Goal: Information Seeking & Learning: Check status

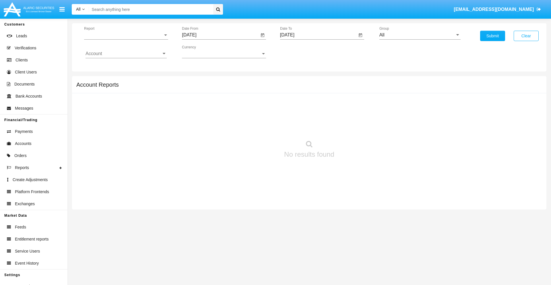
click at [126, 35] on span "Report" at bounding box center [123, 34] width 79 height 5
click at [124, 39] on span "Trades" at bounding box center [125, 39] width 81 height 14
click at [220, 35] on input "[DATE]" at bounding box center [220, 34] width 77 height 5
click at [201, 52] on span "[DATE]" at bounding box center [195, 52] width 13 height 5
click at [256, 127] on div "2025" at bounding box center [256, 127] width 18 height 10
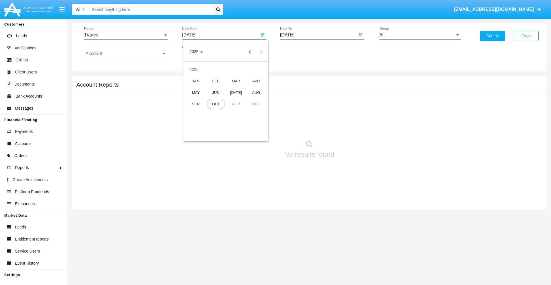
click at [236, 92] on div "[DATE]" at bounding box center [236, 92] width 18 height 10
click at [203, 99] on div "7" at bounding box center [203, 99] width 10 height 10
type input "07/07/25"
click at [318, 35] on input "[DATE]" at bounding box center [318, 34] width 77 height 5
click at [299, 52] on span "[DATE]" at bounding box center [293, 52] width 13 height 5
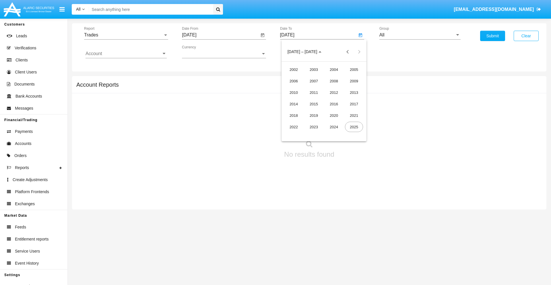
click at [354, 127] on div "2025" at bounding box center [354, 127] width 18 height 10
click at [313, 104] on div "OCT" at bounding box center [314, 104] width 18 height 10
click at [312, 88] on div "7" at bounding box center [312, 88] width 10 height 10
type input "[DATE]"
click at [420, 35] on input "All" at bounding box center [419, 34] width 81 height 5
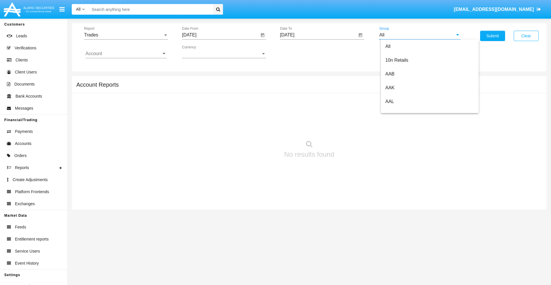
type input "Hammer Web Lite"
click at [126, 54] on input "Account" at bounding box center [125, 53] width 81 height 5
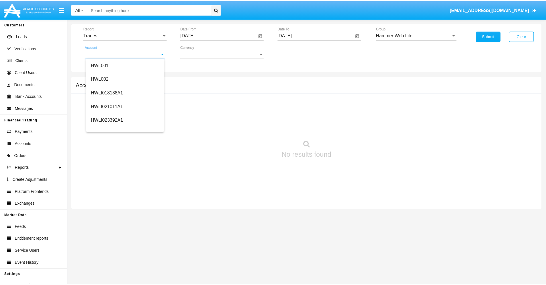
scroll to position [87, 0]
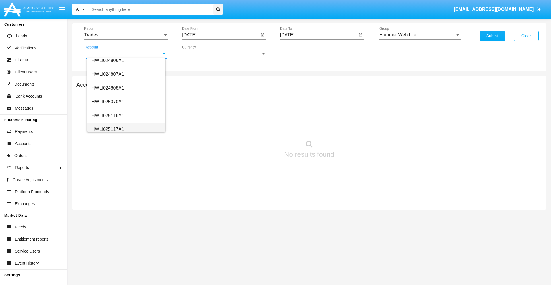
click at [107, 129] on span "HWLI025117A1" at bounding box center [107, 129] width 32 height 5
type input "HWLI025117A1"
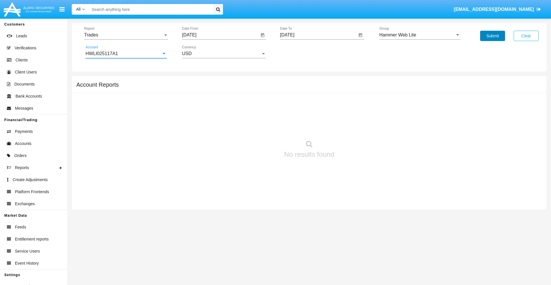
click at [492, 36] on button "Submit" at bounding box center [492, 36] width 25 height 10
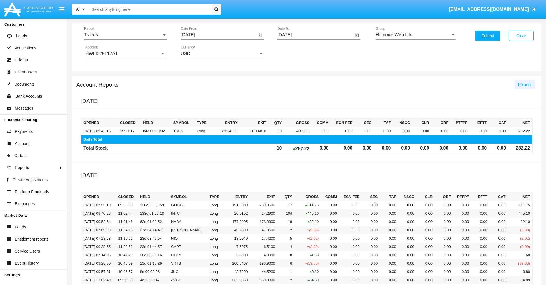
click at [525, 84] on span "Export" at bounding box center [524, 84] width 13 height 5
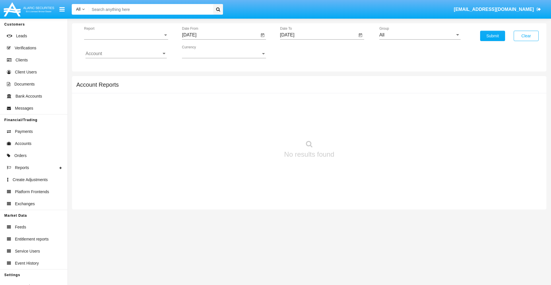
click at [126, 35] on span "Report" at bounding box center [123, 34] width 79 height 5
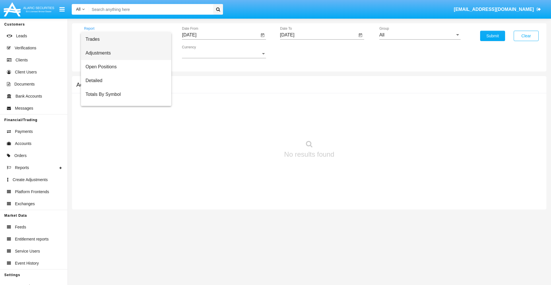
click at [124, 53] on span "Adjustments" at bounding box center [125, 53] width 81 height 14
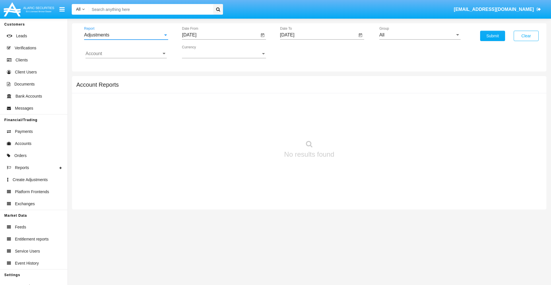
click at [220, 35] on input "[DATE]" at bounding box center [220, 34] width 77 height 5
click at [201, 52] on span "[DATE]" at bounding box center [195, 52] width 13 height 5
click at [256, 127] on div "2025" at bounding box center [256, 127] width 18 height 10
click at [196, 104] on div "SEP" at bounding box center [196, 104] width 18 height 10
click at [191, 99] on div "7" at bounding box center [191, 99] width 10 height 10
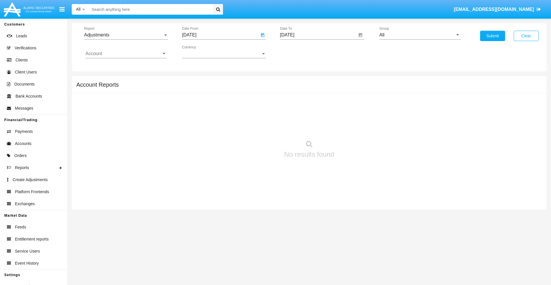
type input "09/07/25"
click at [318, 35] on input "[DATE]" at bounding box center [318, 34] width 77 height 5
click at [299, 52] on span "[DATE]" at bounding box center [293, 52] width 13 height 5
click at [354, 127] on div "2025" at bounding box center [354, 127] width 18 height 10
click at [313, 104] on div "OCT" at bounding box center [314, 104] width 18 height 10
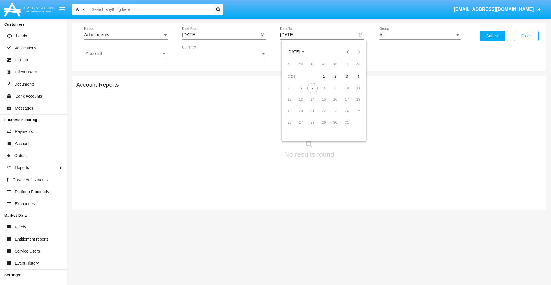
click at [312, 88] on div "7" at bounding box center [312, 88] width 10 height 10
type input "[DATE]"
click at [420, 35] on input "All" at bounding box center [419, 34] width 81 height 5
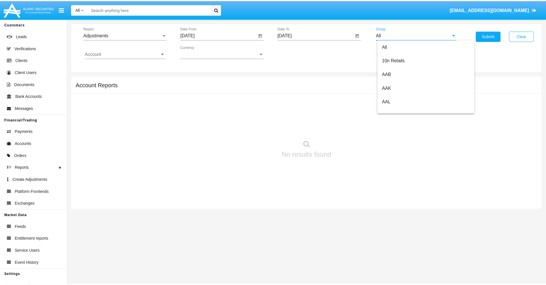
scroll to position [128, 0]
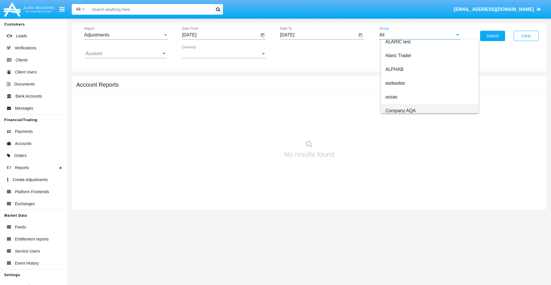
click at [400, 110] on span "Company AQA" at bounding box center [400, 110] width 30 height 5
type input "Company AQA"
click at [126, 54] on input "Account" at bounding box center [125, 53] width 81 height 5
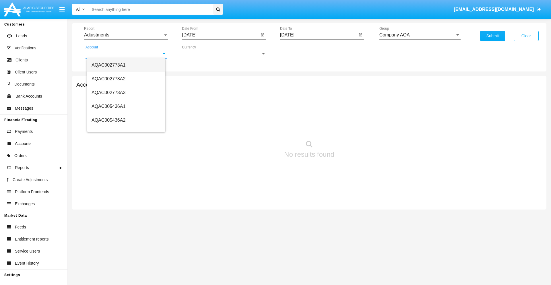
click at [108, 65] on span "AQAC002773A1" at bounding box center [108, 65] width 34 height 5
type input "AQAC002773A1"
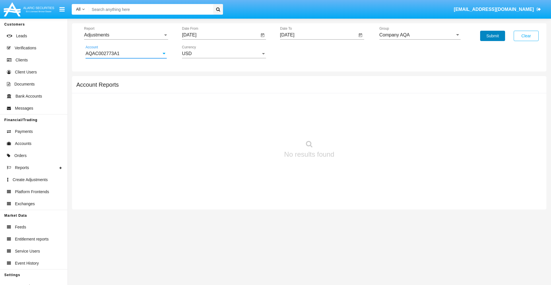
click at [492, 36] on button "Submit" at bounding box center [492, 36] width 25 height 10
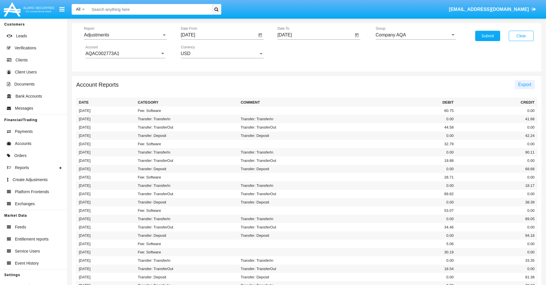
click at [525, 84] on span "Export" at bounding box center [524, 84] width 13 height 5
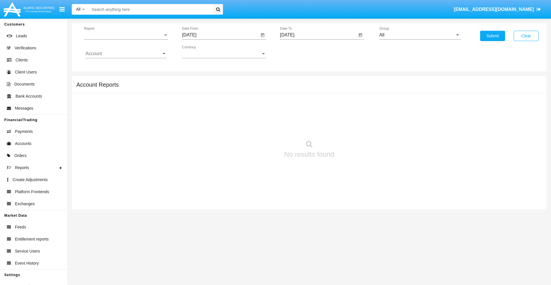
click at [126, 35] on span "Report" at bounding box center [123, 34] width 79 height 5
click at [124, 67] on span "Open Positions" at bounding box center [125, 67] width 81 height 14
click at [220, 35] on input "[DATE]" at bounding box center [220, 34] width 77 height 5
click at [201, 52] on span "[DATE]" at bounding box center [195, 52] width 13 height 5
click at [256, 127] on div "2025" at bounding box center [256, 127] width 18 height 10
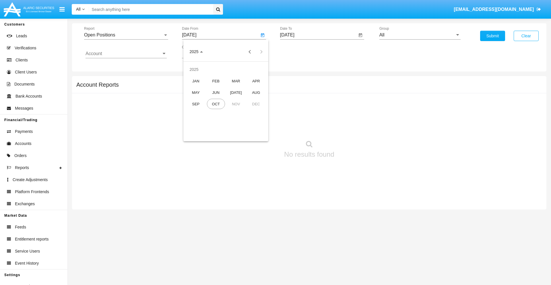
click at [196, 104] on div "SEP" at bounding box center [196, 104] width 18 height 10
click at [191, 99] on div "7" at bounding box center [191, 99] width 10 height 10
type input "09/07/25"
click at [318, 35] on input "[DATE]" at bounding box center [318, 34] width 77 height 5
click at [299, 52] on span "[DATE]" at bounding box center [293, 52] width 13 height 5
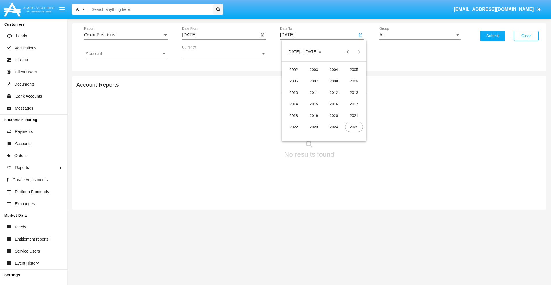
click at [354, 127] on div "2025" at bounding box center [354, 127] width 18 height 10
click at [313, 104] on div "OCT" at bounding box center [314, 104] width 18 height 10
click at [312, 88] on div "7" at bounding box center [312, 88] width 10 height 10
type input "[DATE]"
click at [420, 35] on input "All" at bounding box center [419, 34] width 81 height 5
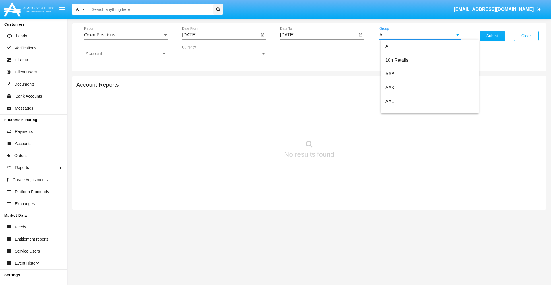
type input "Hammer Web Lite"
click at [126, 54] on input "Account" at bounding box center [125, 53] width 81 height 5
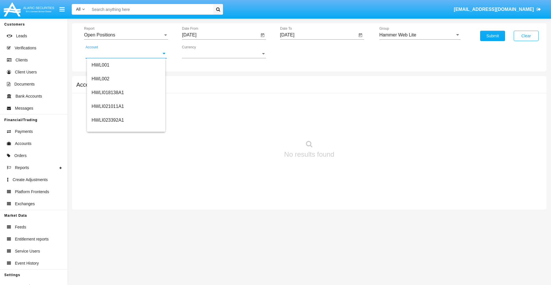
click at [107, 214] on span "HWLI025117A1" at bounding box center [107, 216] width 32 height 5
type input "HWLI025117A1"
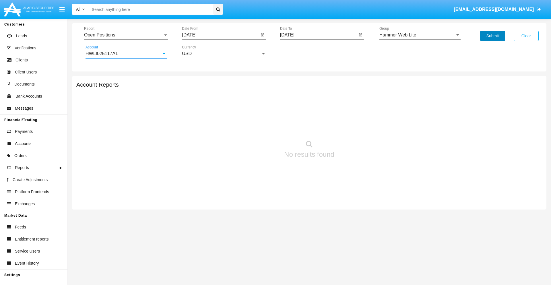
click at [492, 36] on button "Submit" at bounding box center [492, 36] width 25 height 10
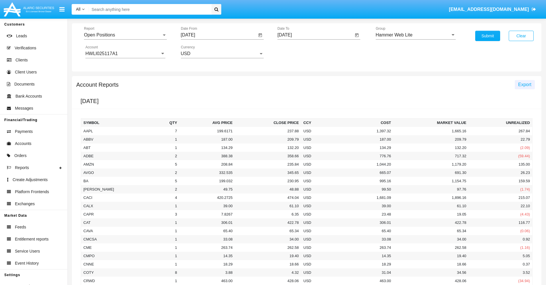
click at [525, 84] on span "Export" at bounding box center [524, 84] width 13 height 5
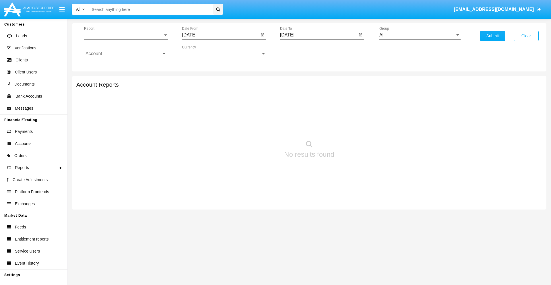
click at [126, 35] on span "Report" at bounding box center [123, 34] width 79 height 5
click at [124, 81] on span "Detailed" at bounding box center [125, 81] width 81 height 14
click at [220, 35] on input "[DATE]" at bounding box center [220, 34] width 77 height 5
click at [201, 52] on span "[DATE]" at bounding box center [195, 52] width 13 height 5
click at [256, 127] on div "2025" at bounding box center [256, 127] width 18 height 10
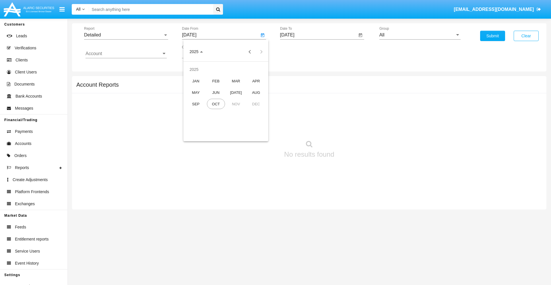
click at [196, 104] on div "SEP" at bounding box center [196, 104] width 18 height 10
click at [260, 122] on div "27" at bounding box center [260, 122] width 10 height 10
type input "[DATE]"
click at [318, 35] on input "[DATE]" at bounding box center [318, 34] width 77 height 5
click at [299, 52] on span "[DATE]" at bounding box center [293, 52] width 13 height 5
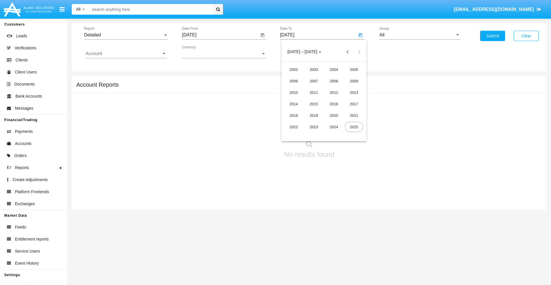
click at [354, 127] on div "2025" at bounding box center [354, 127] width 18 height 10
click at [313, 104] on div "OCT" at bounding box center [314, 104] width 18 height 10
click at [312, 88] on div "7" at bounding box center [312, 88] width 10 height 10
type input "[DATE]"
click at [420, 35] on input "All" at bounding box center [419, 34] width 81 height 5
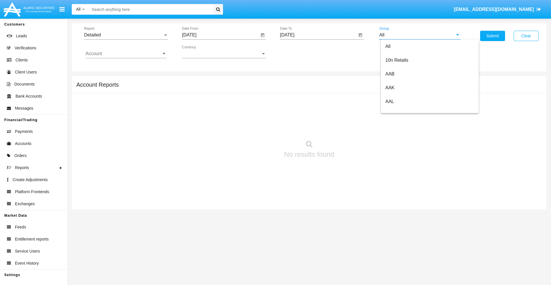
type input "Hammer Web Lite"
click at [126, 54] on input "Account" at bounding box center [125, 53] width 81 height 5
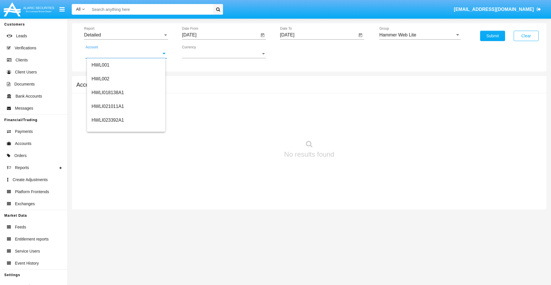
click at [107, 214] on span "HWLI025117A1" at bounding box center [107, 216] width 32 height 5
type input "HWLI025117A1"
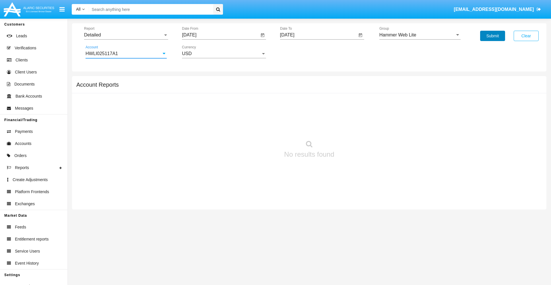
click at [492, 36] on button "Submit" at bounding box center [492, 36] width 25 height 10
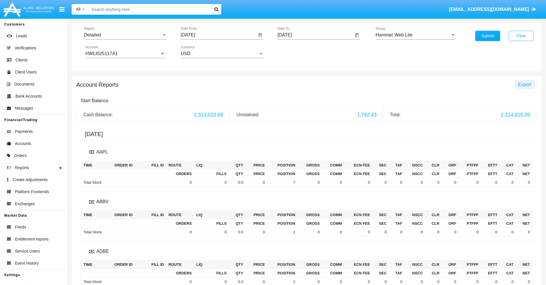
click at [525, 84] on span "Export" at bounding box center [524, 84] width 13 height 5
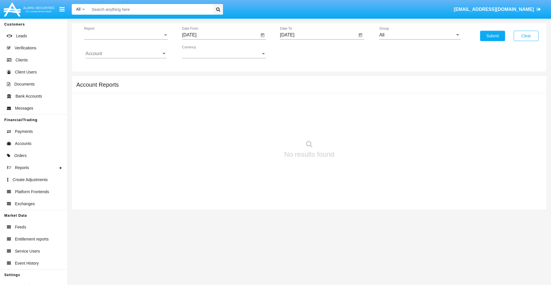
click at [126, 35] on span "Report" at bounding box center [123, 34] width 79 height 5
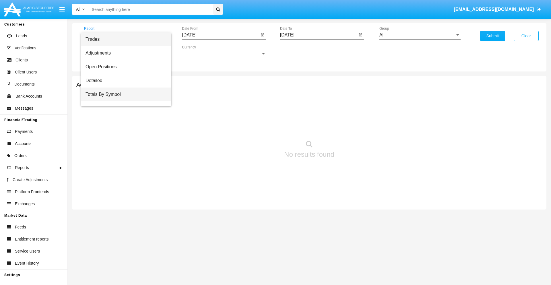
click at [124, 94] on span "Totals By Symbol" at bounding box center [125, 94] width 81 height 14
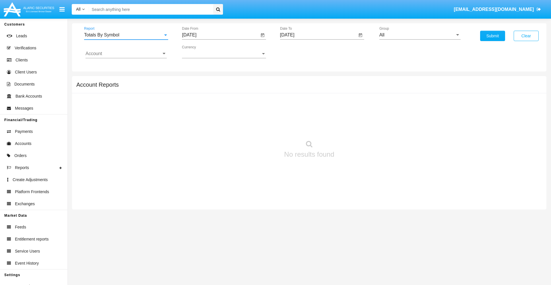
click at [220, 35] on input "[DATE]" at bounding box center [220, 34] width 77 height 5
click at [201, 52] on span "[DATE]" at bounding box center [195, 52] width 13 height 5
click at [256, 127] on div "2025" at bounding box center [256, 127] width 18 height 10
click at [196, 104] on div "SEP" at bounding box center [196, 104] width 18 height 10
click at [191, 99] on div "7" at bounding box center [191, 99] width 10 height 10
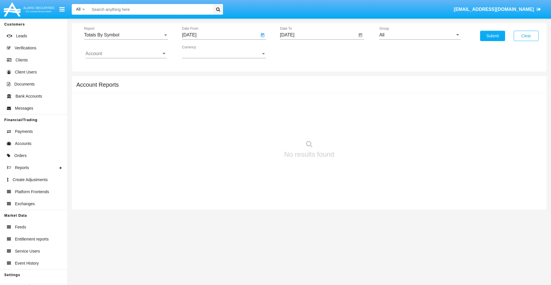
type input "[DATE]"
click at [318, 35] on input "[DATE]" at bounding box center [318, 34] width 77 height 5
click at [299, 52] on span "[DATE]" at bounding box center [293, 52] width 13 height 5
click at [354, 127] on div "2025" at bounding box center [354, 127] width 18 height 10
click at [313, 104] on div "OCT" at bounding box center [314, 104] width 18 height 10
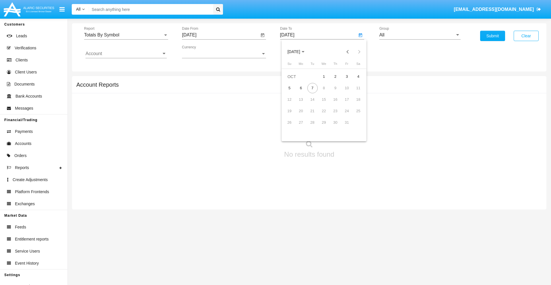
click at [312, 88] on div "7" at bounding box center [312, 88] width 10 height 10
type input "[DATE]"
click at [420, 35] on input "All" at bounding box center [419, 34] width 81 height 5
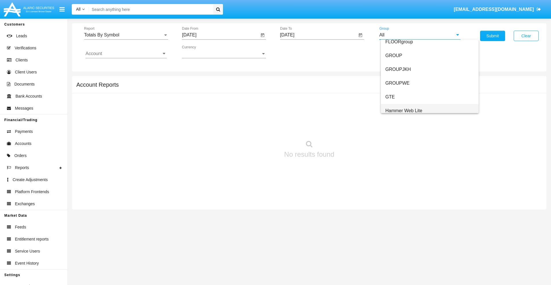
click at [403, 110] on span "Hammer Web Lite" at bounding box center [403, 110] width 37 height 5
type input "Hammer Web Lite"
click at [126, 54] on input "Account" at bounding box center [125, 53] width 81 height 5
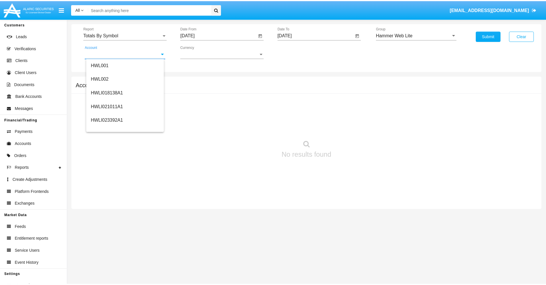
scroll to position [87, 0]
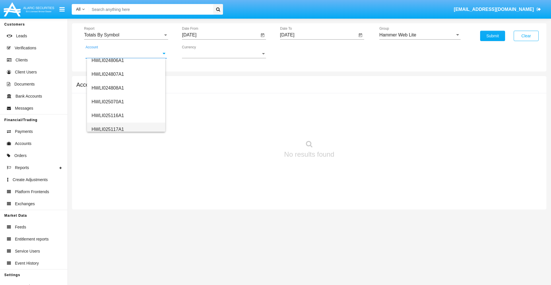
click at [107, 129] on span "HWLI025117A1" at bounding box center [107, 129] width 32 height 5
type input "HWLI025117A1"
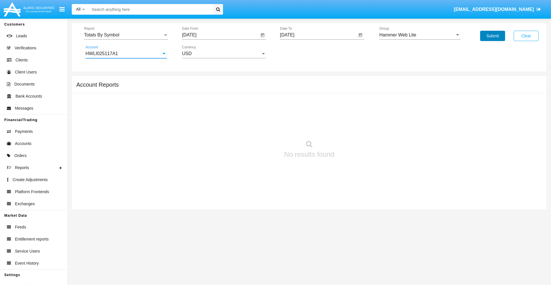
click at [492, 36] on button "Submit" at bounding box center [492, 36] width 25 height 10
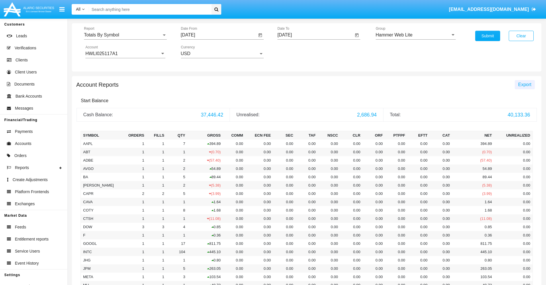
click at [525, 84] on span "Export" at bounding box center [524, 84] width 13 height 5
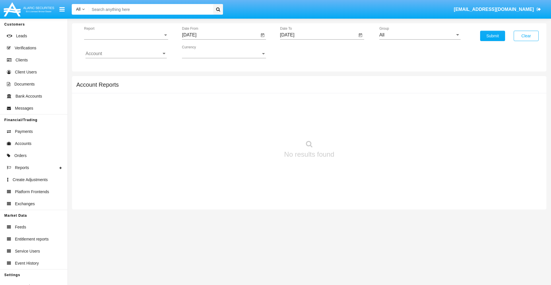
click at [126, 35] on span "Report" at bounding box center [123, 34] width 79 height 5
click at [124, 101] on span "Totals By Date" at bounding box center [125, 108] width 81 height 14
click at [220, 35] on input "[DATE]" at bounding box center [220, 34] width 77 height 5
click at [201, 52] on span "[DATE]" at bounding box center [195, 52] width 13 height 5
click at [256, 127] on div "2025" at bounding box center [256, 127] width 18 height 10
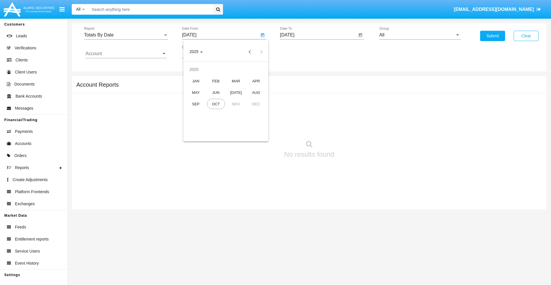
click at [196, 104] on div "SEP" at bounding box center [196, 104] width 18 height 10
click at [203, 122] on div "22" at bounding box center [203, 122] width 10 height 10
type input "09/22/25"
click at [318, 35] on input "[DATE]" at bounding box center [318, 34] width 77 height 5
click at [299, 52] on span "[DATE]" at bounding box center [293, 52] width 13 height 5
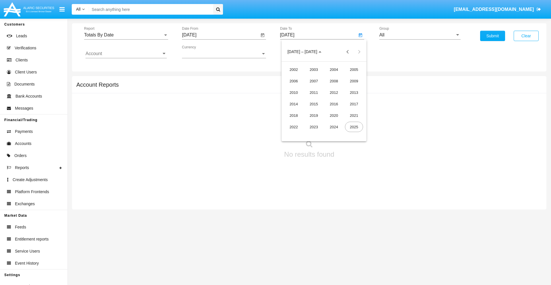
click at [354, 127] on div "2025" at bounding box center [354, 127] width 18 height 10
click at [313, 104] on div "OCT" at bounding box center [314, 104] width 18 height 10
click at [312, 88] on div "7" at bounding box center [312, 88] width 10 height 10
type input "10/07/25"
click at [420, 35] on input "All" at bounding box center [419, 34] width 81 height 5
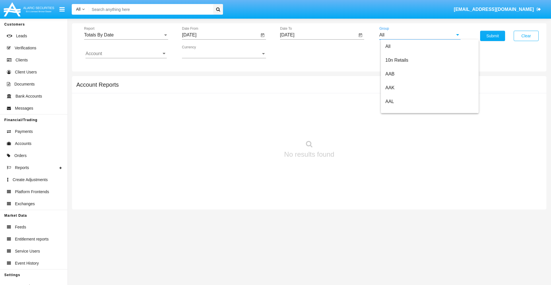
scroll to position [307, 0]
click at [403, 110] on span "Hammer Web Lite" at bounding box center [403, 110] width 37 height 5
type input "Hammer Web Lite"
click at [126, 54] on input "Account" at bounding box center [125, 53] width 81 height 5
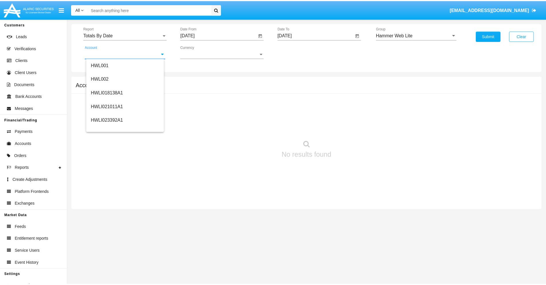
scroll to position [87, 0]
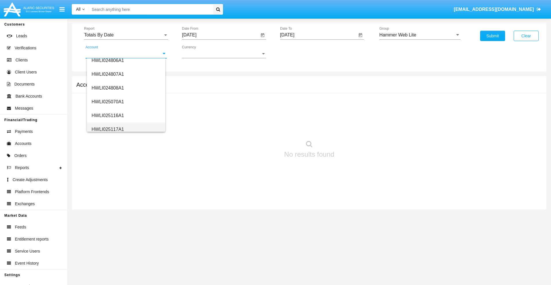
click at [107, 129] on span "HWLI025117A1" at bounding box center [107, 129] width 32 height 5
type input "HWLI025117A1"
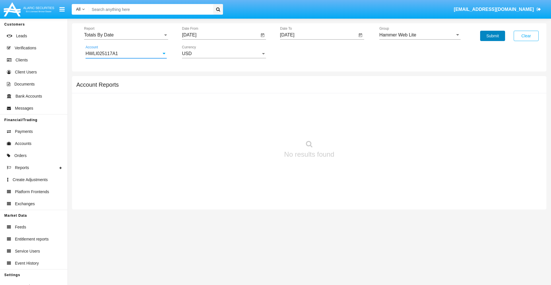
click at [492, 36] on button "Submit" at bounding box center [492, 36] width 25 height 10
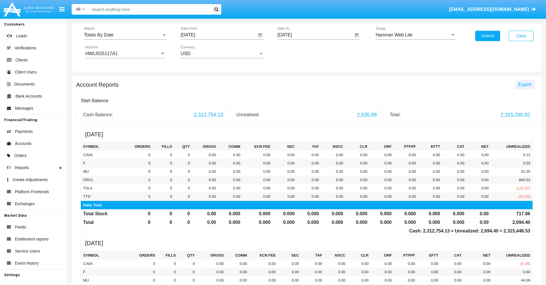
click at [525, 84] on span "Export" at bounding box center [524, 84] width 13 height 5
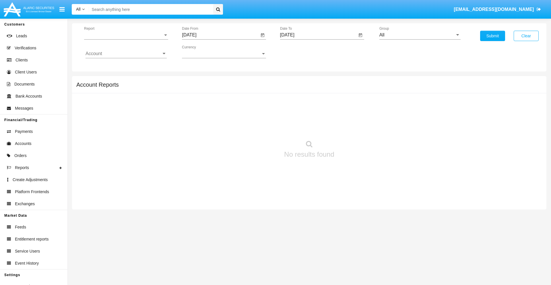
click at [126, 35] on span "Report" at bounding box center [123, 34] width 79 height 5
click at [124, 115] on span "Summary By Date" at bounding box center [125, 122] width 81 height 14
click at [220, 35] on input "[DATE]" at bounding box center [220, 34] width 77 height 5
click at [201, 52] on span "[DATE]" at bounding box center [195, 52] width 13 height 5
click at [256, 127] on div "2025" at bounding box center [256, 127] width 18 height 10
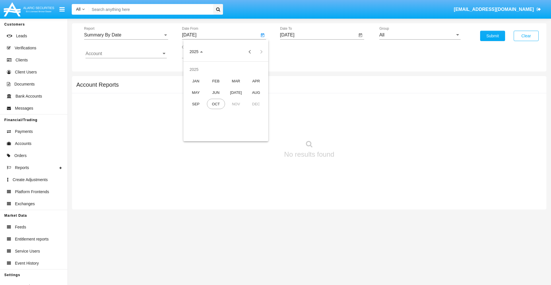
click at [196, 104] on div "SEP" at bounding box center [196, 104] width 18 height 10
click at [203, 122] on div "22" at bounding box center [203, 122] width 10 height 10
type input "09/22/25"
click at [318, 35] on input "[DATE]" at bounding box center [318, 34] width 77 height 5
click at [299, 52] on span "[DATE]" at bounding box center [293, 52] width 13 height 5
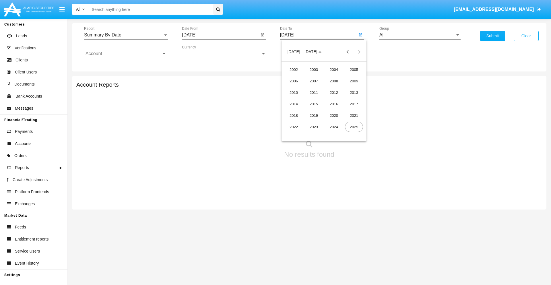
click at [354, 127] on div "2025" at bounding box center [354, 127] width 18 height 10
click at [313, 104] on div "OCT" at bounding box center [314, 104] width 18 height 10
click at [312, 88] on div "7" at bounding box center [312, 88] width 10 height 10
type input "[DATE]"
click at [420, 35] on input "All" at bounding box center [419, 34] width 81 height 5
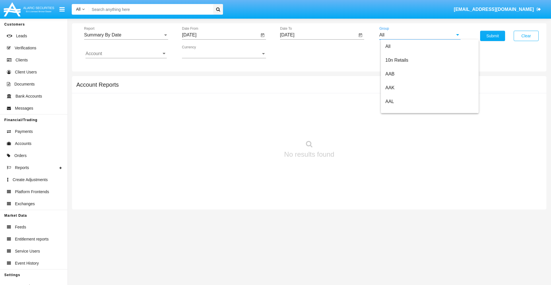
scroll to position [307, 0]
click at [403, 110] on span "Hammer Web Lite" at bounding box center [403, 110] width 37 height 5
type input "Hammer Web Lite"
click at [126, 54] on input "Account" at bounding box center [125, 53] width 81 height 5
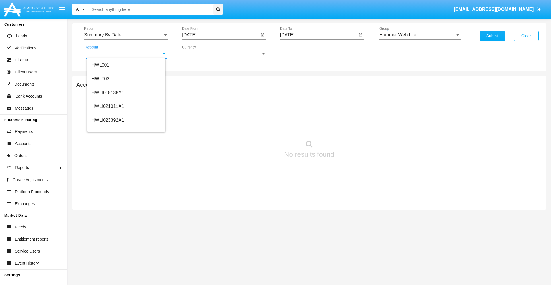
scroll to position [87, 0]
click at [107, 129] on span "HWLI025117A1" at bounding box center [107, 129] width 32 height 5
type input "HWLI025117A1"
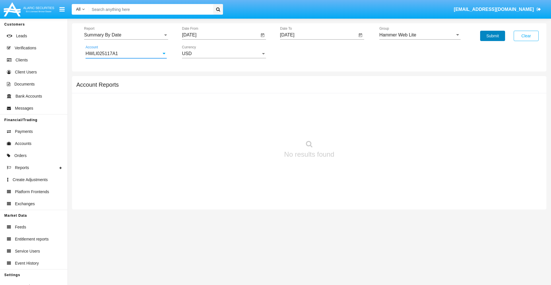
click at [492, 36] on button "Submit" at bounding box center [492, 36] width 25 height 10
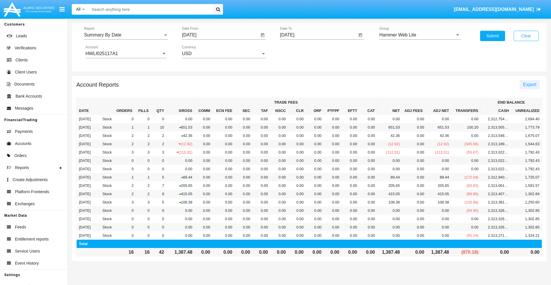
click at [529, 84] on span "Export" at bounding box center [529, 84] width 13 height 5
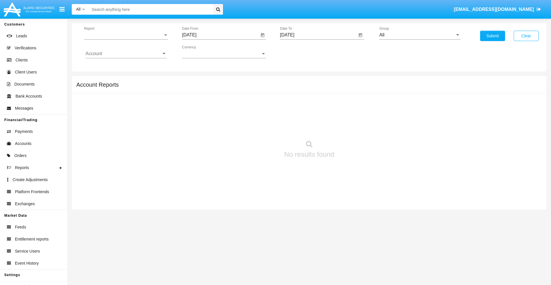
click at [126, 35] on span "Report" at bounding box center [123, 34] width 79 height 5
click at [124, 129] on span "Fees By Destination" at bounding box center [125, 136] width 81 height 14
click at [220, 35] on input "[DATE]" at bounding box center [220, 34] width 77 height 5
click at [201, 52] on span "[DATE]" at bounding box center [195, 52] width 13 height 5
click at [256, 127] on div "2025" at bounding box center [256, 127] width 18 height 10
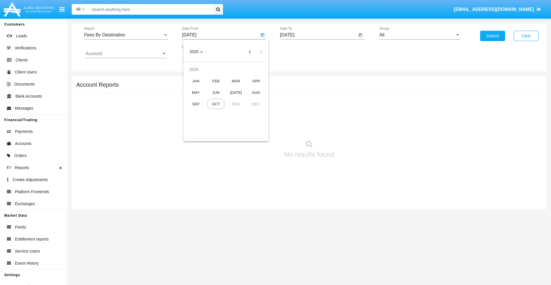
click at [236, 92] on div "[DATE]" at bounding box center [236, 92] width 18 height 10
click at [203, 99] on div "7" at bounding box center [203, 99] width 10 height 10
type input "[DATE]"
click at [318, 35] on input "[DATE]" at bounding box center [318, 34] width 77 height 5
click at [299, 52] on span "[DATE]" at bounding box center [293, 52] width 13 height 5
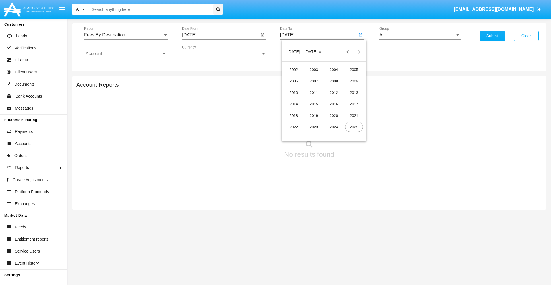
click at [354, 127] on div "2025" at bounding box center [354, 127] width 18 height 10
click at [313, 104] on div "OCT" at bounding box center [314, 104] width 18 height 10
click at [312, 88] on div "7" at bounding box center [312, 88] width 10 height 10
type input "10/07/25"
click at [420, 35] on input "All" at bounding box center [419, 34] width 81 height 5
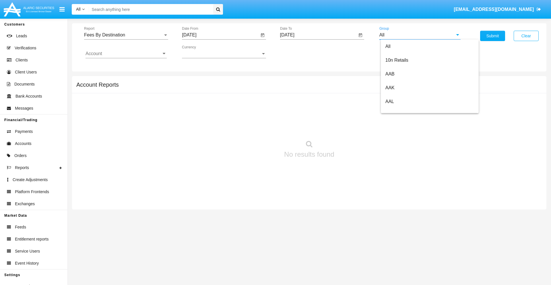
type input "Hammer Web Lite"
click at [126, 54] on input "Account" at bounding box center [125, 53] width 81 height 5
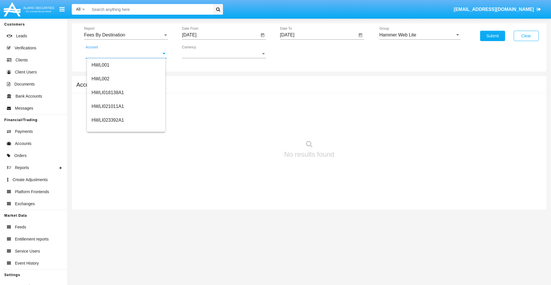
scroll to position [87, 0]
click at [107, 129] on span "HWLI025117A1" at bounding box center [107, 129] width 32 height 5
type input "HWLI025117A1"
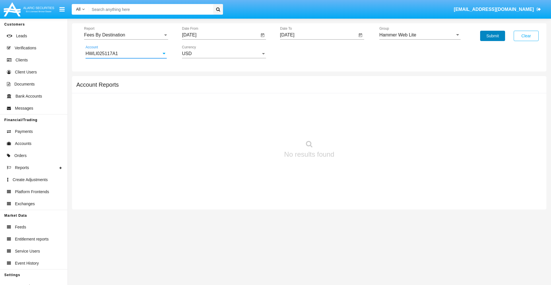
click at [492, 36] on button "Submit" at bounding box center [492, 36] width 25 height 10
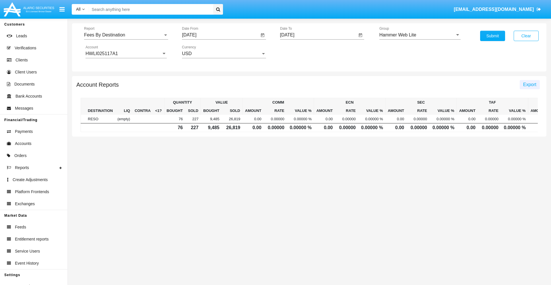
click at [529, 84] on span "Export" at bounding box center [529, 84] width 13 height 5
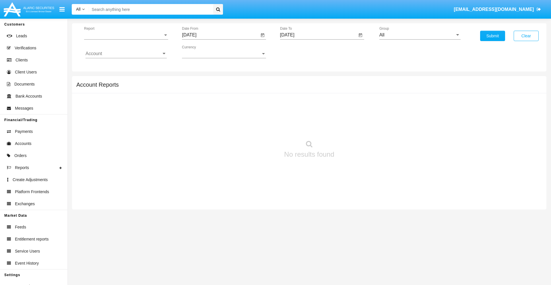
click at [126, 35] on span "Report" at bounding box center [123, 34] width 79 height 5
click at [124, 39] on span "Trades" at bounding box center [125, 39] width 81 height 14
click at [220, 35] on input "[DATE]" at bounding box center [220, 34] width 77 height 5
click at [201, 52] on span "[DATE]" at bounding box center [195, 52] width 13 height 5
click at [216, 115] on div "2019" at bounding box center [216, 115] width 18 height 10
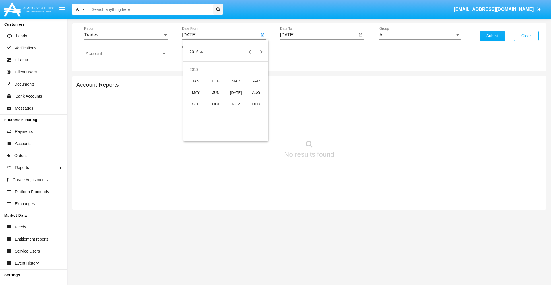
click at [196, 81] on div "JAN" at bounding box center [196, 81] width 18 height 10
click at [214, 88] on div "1" at bounding box center [214, 88] width 10 height 10
type input "[DATE]"
click at [318, 35] on input "[DATE]" at bounding box center [318, 34] width 77 height 5
click at [299, 52] on span "[DATE]" at bounding box center [293, 52] width 13 height 5
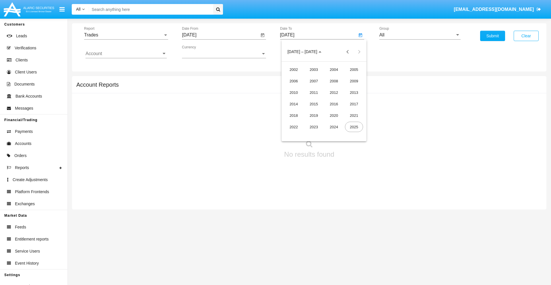
click at [313, 115] on div "2019" at bounding box center [314, 115] width 18 height 10
click at [293, 81] on div "JAN" at bounding box center [293, 81] width 18 height 10
click at [312, 88] on div "1" at bounding box center [312, 88] width 10 height 10
type input "[DATE]"
click at [126, 54] on input "Account" at bounding box center [125, 53] width 81 height 5
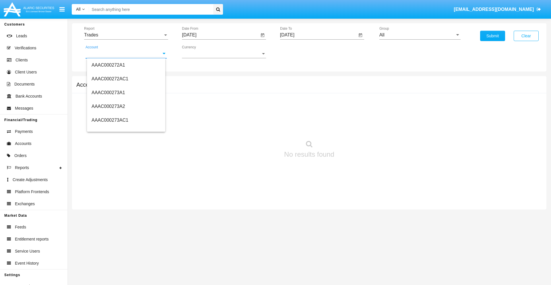
scroll to position [72117, 0]
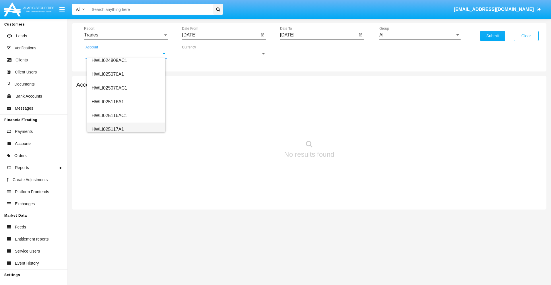
click at [107, 129] on span "HWLI025117A1" at bounding box center [107, 129] width 32 height 5
type input "HWLI025117A1"
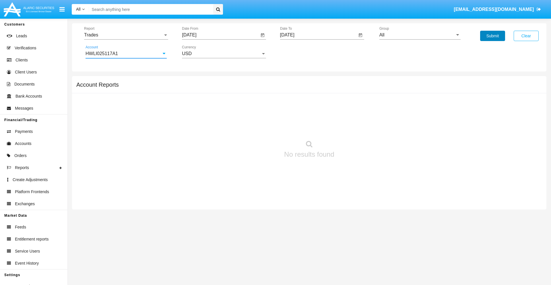
click at [492, 36] on button "Submit" at bounding box center [492, 36] width 25 height 10
click at [126, 35] on span "Report" at bounding box center [123, 34] width 79 height 5
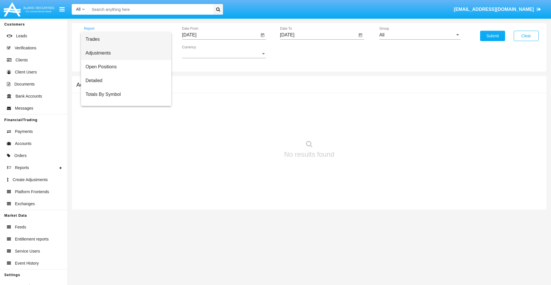
click at [124, 53] on span "Adjustments" at bounding box center [125, 53] width 81 height 14
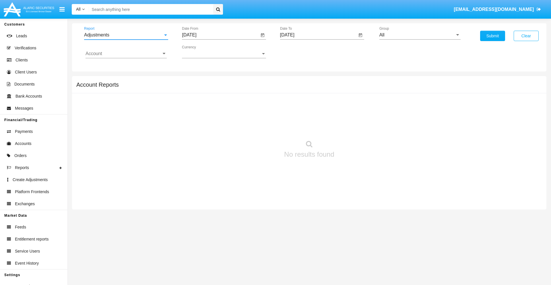
click at [220, 35] on input "[DATE]" at bounding box center [220, 34] width 77 height 5
click at [201, 52] on span "[DATE]" at bounding box center [195, 52] width 13 height 5
click at [216, 115] on div "2019" at bounding box center [216, 115] width 18 height 10
click at [196, 81] on div "JAN" at bounding box center [196, 81] width 18 height 10
click at [214, 88] on div "1" at bounding box center [214, 88] width 10 height 10
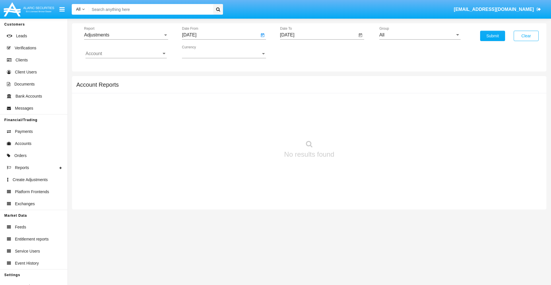
type input "[DATE]"
click at [318, 35] on input "[DATE]" at bounding box center [318, 34] width 77 height 5
click at [299, 52] on span "[DATE]" at bounding box center [293, 52] width 13 height 5
click at [313, 115] on div "2019" at bounding box center [314, 115] width 18 height 10
click at [293, 81] on div "JAN" at bounding box center [293, 81] width 18 height 10
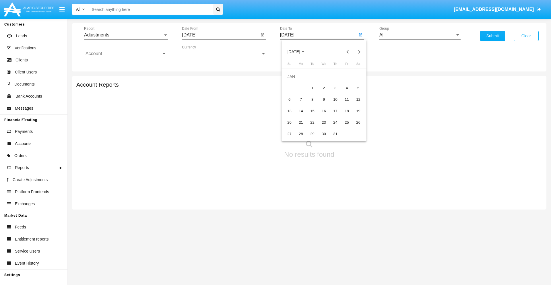
click at [312, 88] on div "1" at bounding box center [312, 88] width 10 height 10
type input "[DATE]"
click at [126, 54] on input "Account" at bounding box center [125, 53] width 81 height 5
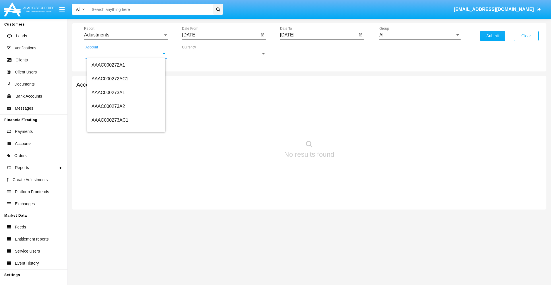
scroll to position [72117, 0]
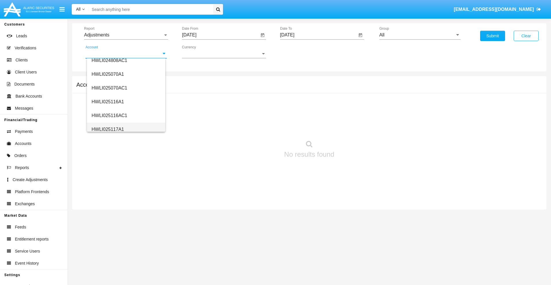
click at [107, 129] on span "HWLI025117A1" at bounding box center [107, 129] width 32 height 5
type input "HWLI025117A1"
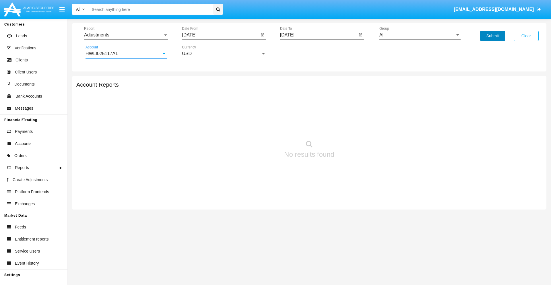
click at [492, 36] on button "Submit" at bounding box center [492, 36] width 25 height 10
click at [126, 35] on span "Report" at bounding box center [123, 34] width 79 height 5
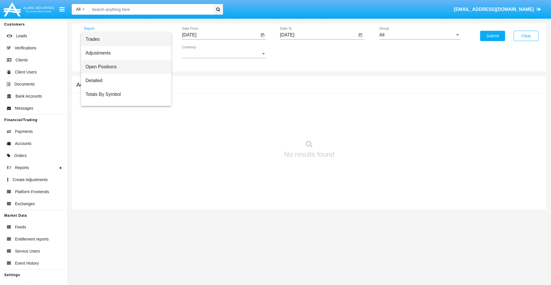
click at [124, 67] on span "Open Positions" at bounding box center [125, 67] width 81 height 14
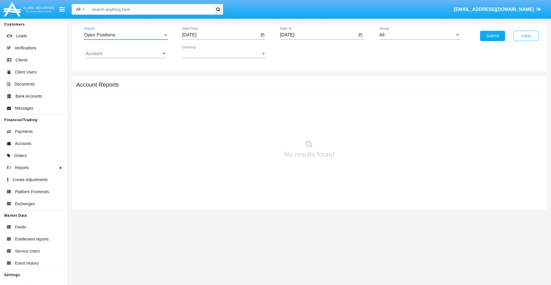
click at [220, 35] on input "[DATE]" at bounding box center [220, 34] width 77 height 5
click at [201, 52] on span "[DATE]" at bounding box center [195, 52] width 13 height 5
click at [216, 115] on div "2019" at bounding box center [216, 115] width 18 height 10
click at [196, 81] on div "JAN" at bounding box center [196, 81] width 18 height 10
click at [214, 88] on div "1" at bounding box center [214, 88] width 10 height 10
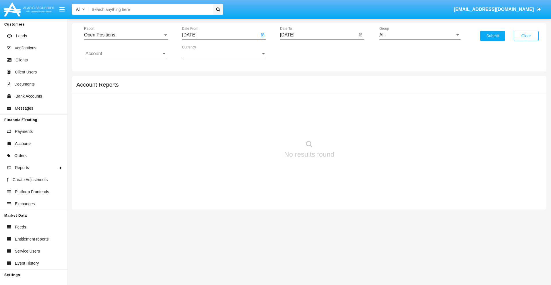
type input "[DATE]"
click at [318, 35] on input "[DATE]" at bounding box center [318, 34] width 77 height 5
click at [299, 52] on span "[DATE]" at bounding box center [293, 52] width 13 height 5
click at [313, 115] on div "2019" at bounding box center [314, 115] width 18 height 10
click at [293, 81] on div "JAN" at bounding box center [293, 81] width 18 height 10
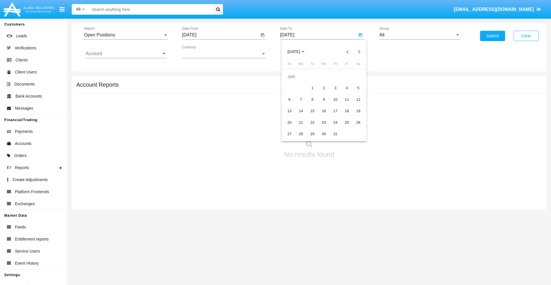
click at [312, 88] on div "1" at bounding box center [312, 88] width 10 height 10
type input "[DATE]"
click at [126, 54] on input "Account" at bounding box center [125, 53] width 81 height 5
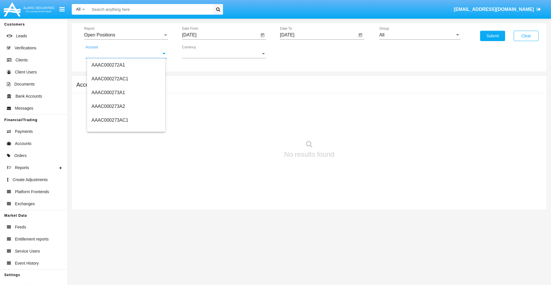
scroll to position [72117, 0]
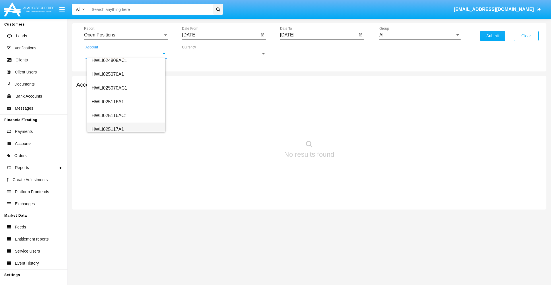
click at [107, 129] on span "HWLI025117A1" at bounding box center [107, 129] width 32 height 5
type input "HWLI025117A1"
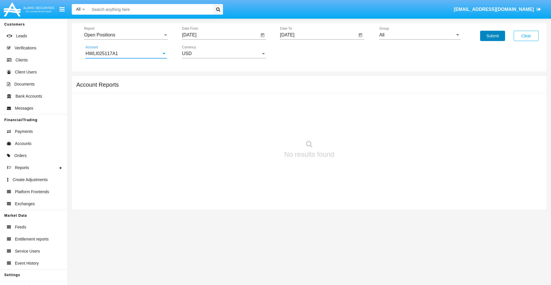
click at [492, 36] on button "Submit" at bounding box center [492, 36] width 25 height 10
click at [126, 35] on span "Report" at bounding box center [123, 34] width 79 height 5
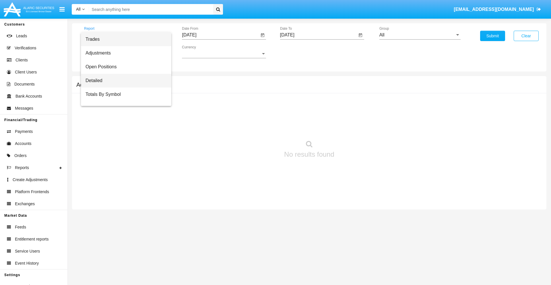
click at [124, 81] on span "Detailed" at bounding box center [125, 81] width 81 height 14
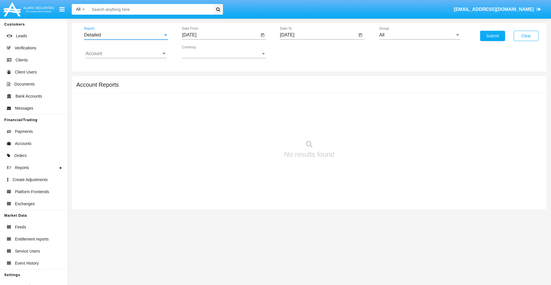
click at [220, 35] on input "[DATE]" at bounding box center [220, 34] width 77 height 5
click at [201, 52] on span "[DATE]" at bounding box center [195, 52] width 13 height 5
click at [216, 115] on div "2019" at bounding box center [216, 115] width 18 height 10
click at [196, 81] on div "JAN" at bounding box center [196, 81] width 18 height 10
click at [214, 88] on div "1" at bounding box center [214, 88] width 10 height 10
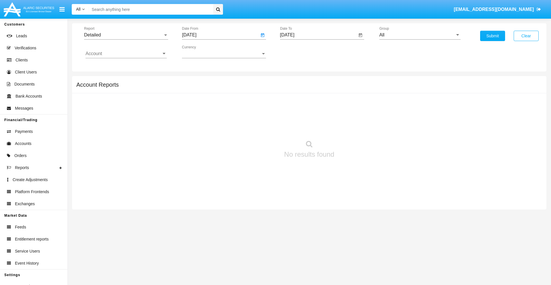
type input "[DATE]"
click at [318, 35] on input "[DATE]" at bounding box center [318, 34] width 77 height 5
click at [299, 52] on span "[DATE]" at bounding box center [293, 52] width 13 height 5
click at [313, 115] on div "2019" at bounding box center [314, 115] width 18 height 10
click at [293, 81] on div "JAN" at bounding box center [293, 81] width 18 height 10
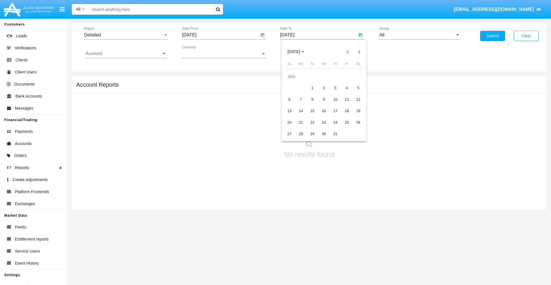
click at [312, 88] on div "1" at bounding box center [312, 88] width 10 height 10
type input "[DATE]"
click at [126, 54] on input "Account" at bounding box center [125, 53] width 81 height 5
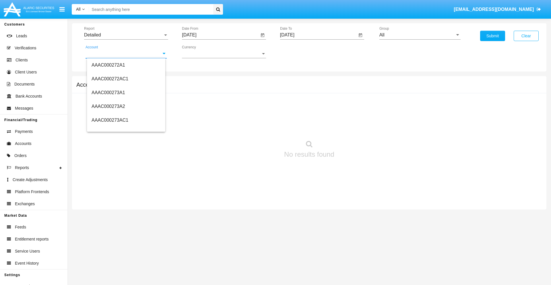
scroll to position [72117, 0]
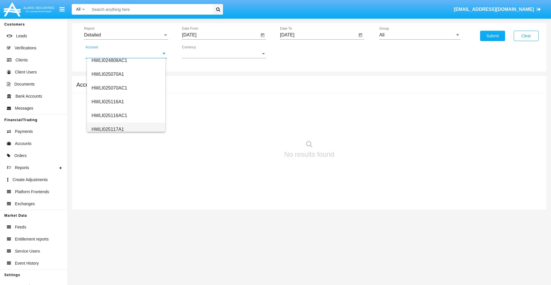
click at [107, 129] on span "HWLI025117A1" at bounding box center [107, 129] width 32 height 5
type input "HWLI025117A1"
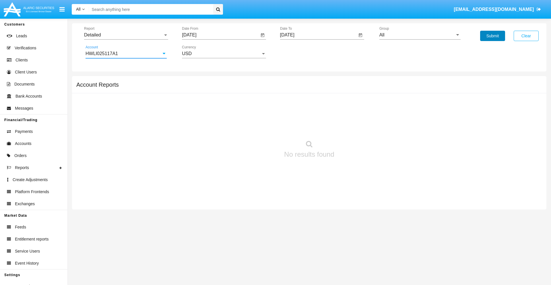
click at [492, 36] on button "Submit" at bounding box center [492, 36] width 25 height 10
click at [126, 35] on span "Report" at bounding box center [123, 34] width 79 height 5
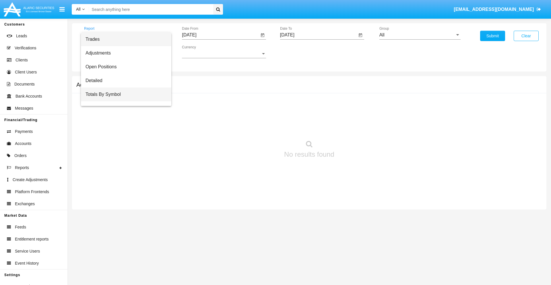
click at [124, 94] on span "Totals By Symbol" at bounding box center [125, 94] width 81 height 14
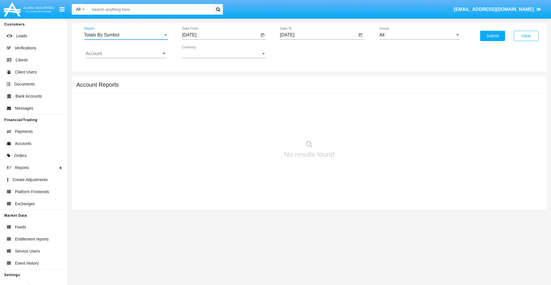
click at [220, 35] on input "[DATE]" at bounding box center [220, 34] width 77 height 5
click at [201, 52] on span "[DATE]" at bounding box center [195, 52] width 13 height 5
click at [216, 115] on div "2019" at bounding box center [216, 115] width 18 height 10
click at [196, 81] on div "JAN" at bounding box center [196, 81] width 18 height 10
click at [214, 88] on div "1" at bounding box center [214, 88] width 10 height 10
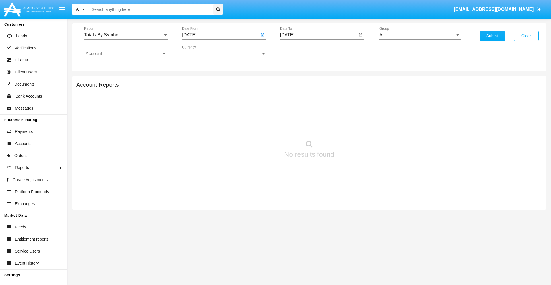
type input "[DATE]"
click at [318, 35] on input "[DATE]" at bounding box center [318, 34] width 77 height 5
click at [299, 52] on span "[DATE]" at bounding box center [293, 52] width 13 height 5
click at [313, 115] on div "2019" at bounding box center [314, 115] width 18 height 10
click at [293, 81] on div "JAN" at bounding box center [293, 81] width 18 height 10
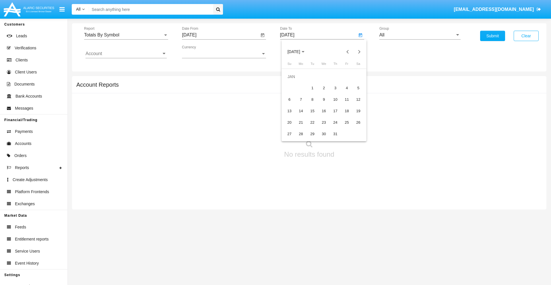
click at [312, 88] on div "1" at bounding box center [312, 88] width 10 height 10
type input "[DATE]"
click at [126, 54] on input "Account" at bounding box center [125, 53] width 81 height 5
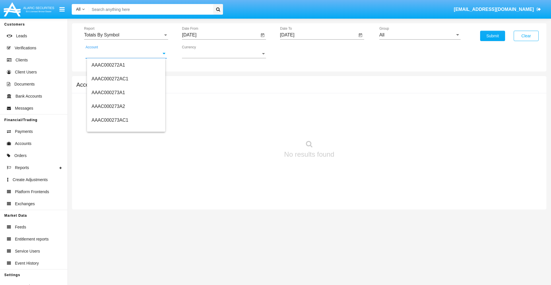
scroll to position [72117, 0]
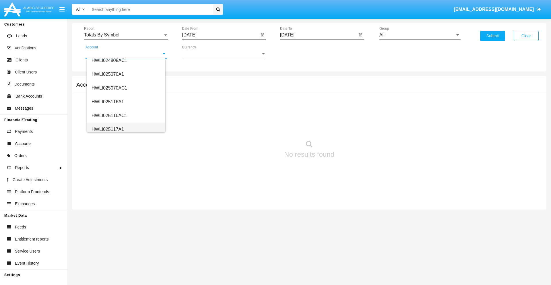
click at [107, 129] on span "HWLI025117A1" at bounding box center [107, 129] width 32 height 5
type input "HWLI025117A1"
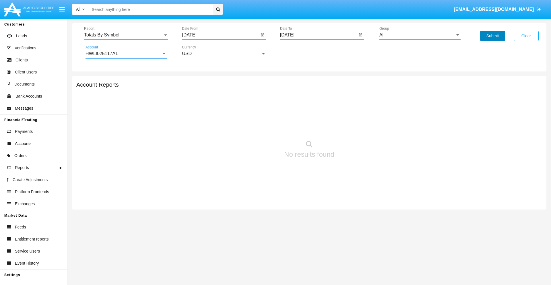
click at [492, 36] on button "Submit" at bounding box center [492, 36] width 25 height 10
click at [126, 35] on span "Report" at bounding box center [123, 34] width 79 height 5
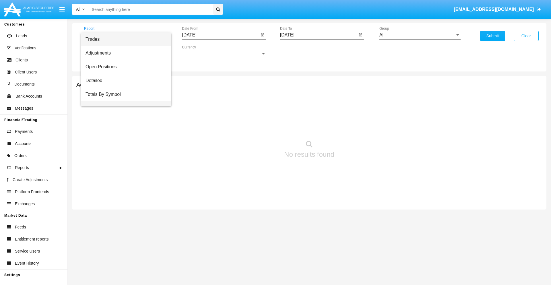
click at [124, 101] on span "Totals By Date" at bounding box center [125, 108] width 81 height 14
click at [220, 35] on input "[DATE]" at bounding box center [220, 34] width 77 height 5
click at [201, 52] on span "[DATE]" at bounding box center [195, 52] width 13 height 5
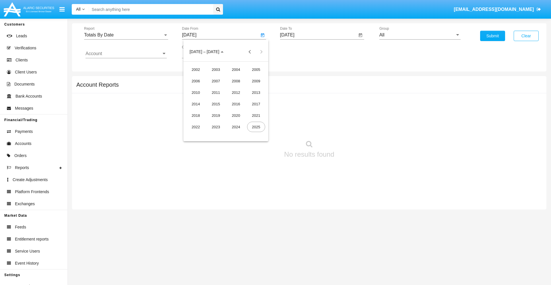
click at [216, 115] on div "2019" at bounding box center [216, 115] width 18 height 10
click at [196, 81] on div "JAN" at bounding box center [196, 81] width 18 height 10
click at [214, 88] on div "1" at bounding box center [214, 88] width 10 height 10
type input "[DATE]"
click at [318, 35] on input "[DATE]" at bounding box center [318, 34] width 77 height 5
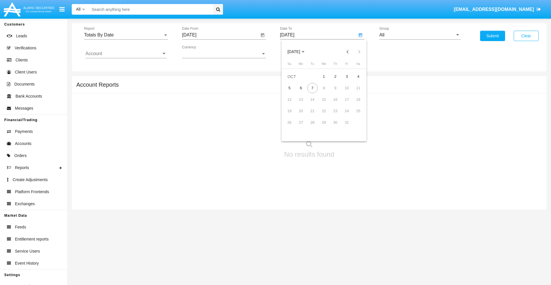
click at [299, 52] on span "[DATE]" at bounding box center [293, 52] width 13 height 5
click at [313, 115] on div "2019" at bounding box center [314, 115] width 18 height 10
click at [293, 81] on div "JAN" at bounding box center [293, 81] width 18 height 10
click at [312, 88] on div "1" at bounding box center [312, 88] width 10 height 10
type input "[DATE]"
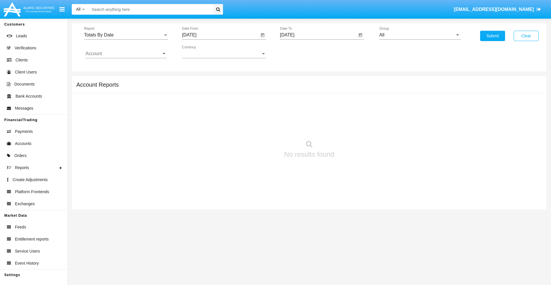
click at [126, 54] on input "Account" at bounding box center [125, 53] width 81 height 5
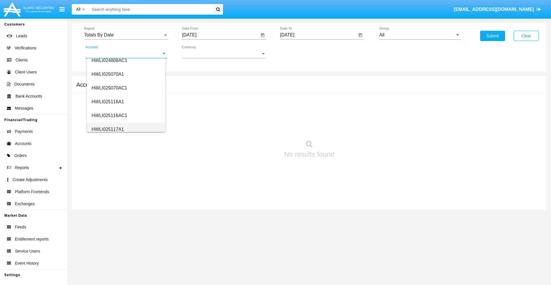
click at [107, 129] on span "HWLI025117A1" at bounding box center [107, 129] width 32 height 5
type input "HWLI025117A1"
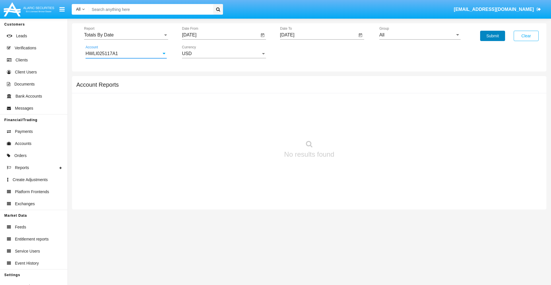
click at [492, 36] on button "Submit" at bounding box center [492, 36] width 25 height 10
click at [126, 35] on span "Report" at bounding box center [123, 34] width 79 height 5
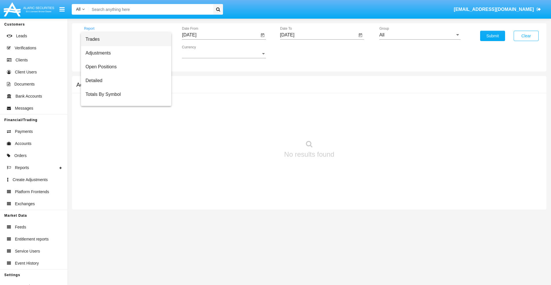
scroll to position [23, 0]
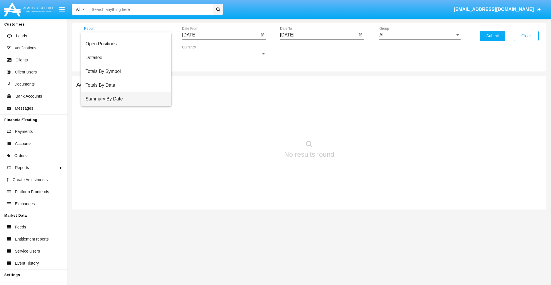
click at [124, 99] on span "Summary By Date" at bounding box center [125, 99] width 81 height 14
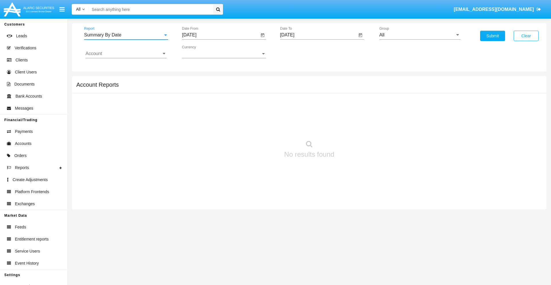
click at [220, 35] on input "[DATE]" at bounding box center [220, 34] width 77 height 5
click at [201, 52] on span "[DATE]" at bounding box center [195, 52] width 13 height 5
click at [216, 115] on div "2019" at bounding box center [216, 115] width 18 height 10
click at [196, 81] on div "JAN" at bounding box center [196, 81] width 18 height 10
click at [214, 88] on div "1" at bounding box center [214, 88] width 10 height 10
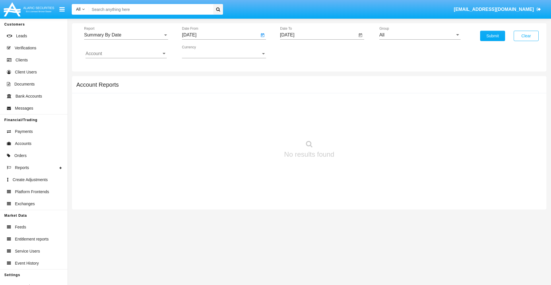
type input "[DATE]"
click at [318, 35] on input "[DATE]" at bounding box center [318, 34] width 77 height 5
click at [299, 52] on span "[DATE]" at bounding box center [293, 52] width 13 height 5
click at [313, 115] on div "2019" at bounding box center [314, 115] width 18 height 10
click at [293, 81] on div "JAN" at bounding box center [293, 81] width 18 height 10
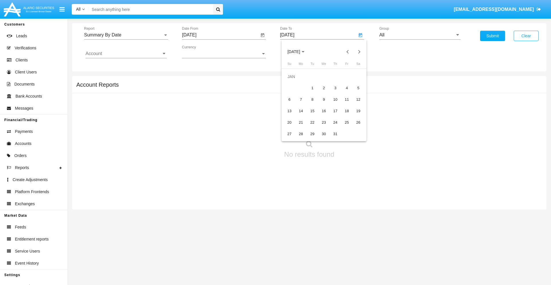
click at [312, 88] on div "1" at bounding box center [312, 88] width 10 height 10
type input "[DATE]"
click at [126, 54] on input "Account" at bounding box center [125, 53] width 81 height 5
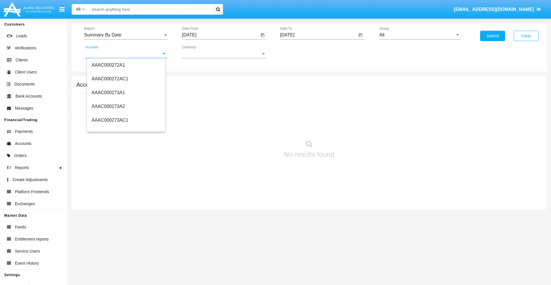
scroll to position [72117, 0]
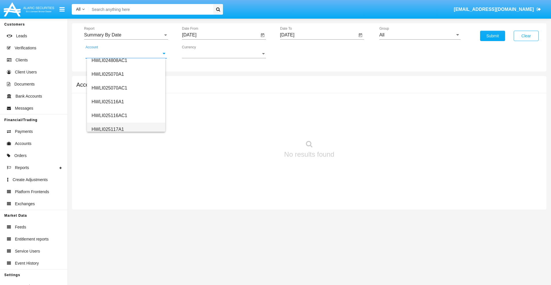
click at [107, 129] on span "HWLI025117A1" at bounding box center [107, 129] width 32 height 5
type input "HWLI025117A1"
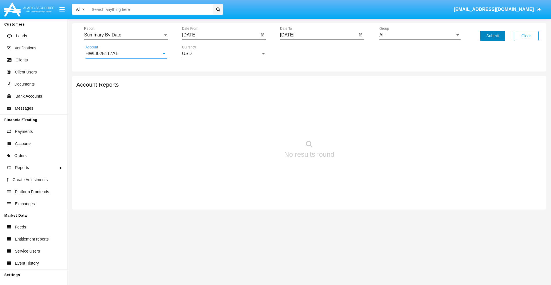
click at [492, 36] on button "Submit" at bounding box center [492, 36] width 25 height 10
click at [126, 35] on span "Report" at bounding box center [123, 34] width 79 height 5
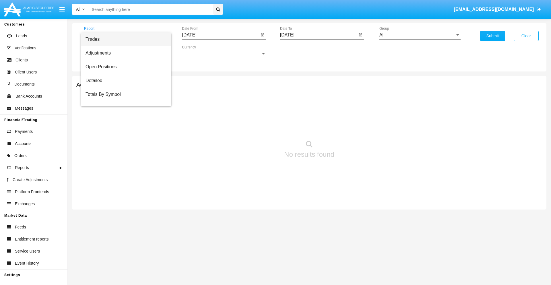
scroll to position [37, 0]
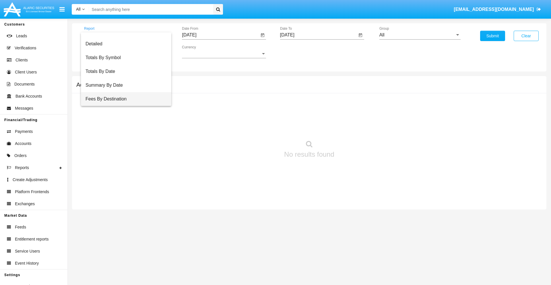
click at [124, 99] on span "Fees By Destination" at bounding box center [125, 99] width 81 height 14
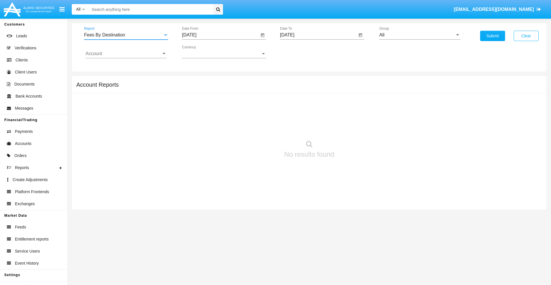
click at [220, 35] on input "[DATE]" at bounding box center [220, 34] width 77 height 5
click at [201, 52] on span "[DATE]" at bounding box center [195, 52] width 13 height 5
click at [216, 115] on div "2019" at bounding box center [216, 115] width 18 height 10
click at [196, 81] on div "JAN" at bounding box center [196, 81] width 18 height 10
click at [214, 88] on div "1" at bounding box center [214, 88] width 10 height 10
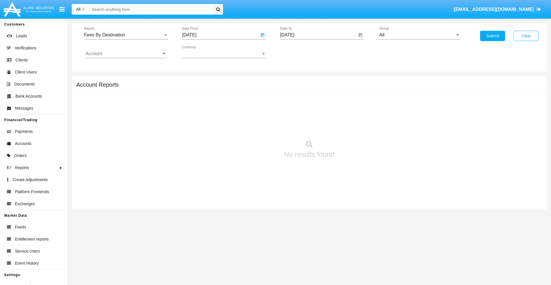
type input "[DATE]"
click at [318, 35] on input "[DATE]" at bounding box center [318, 34] width 77 height 5
click at [299, 52] on span "[DATE]" at bounding box center [293, 52] width 13 height 5
click at [313, 115] on div "2019" at bounding box center [314, 115] width 18 height 10
click at [293, 81] on div "JAN" at bounding box center [293, 81] width 18 height 10
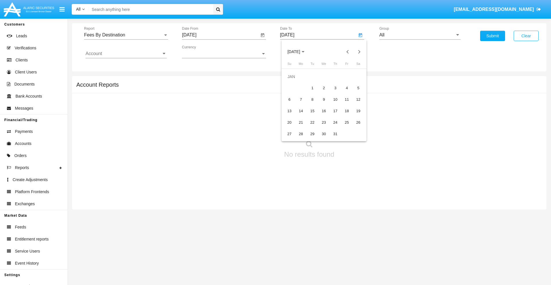
click at [312, 88] on div "1" at bounding box center [312, 88] width 10 height 10
type input "[DATE]"
click at [126, 54] on input "Account" at bounding box center [125, 53] width 81 height 5
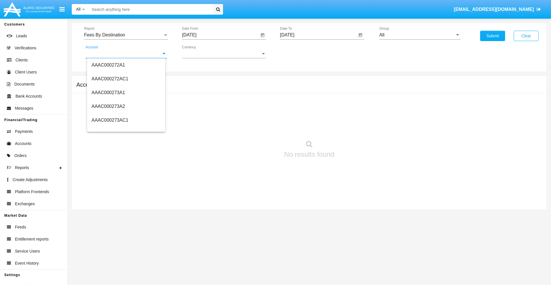
scroll to position [72117, 0]
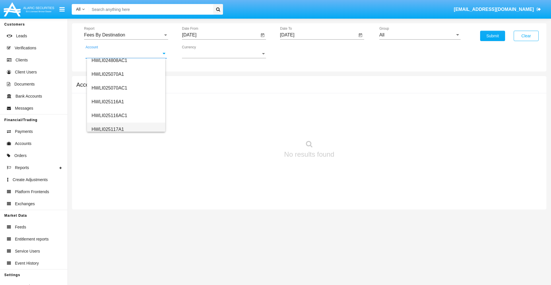
click at [107, 129] on span "HWLI025117A1" at bounding box center [107, 129] width 32 height 5
type input "HWLI025117A1"
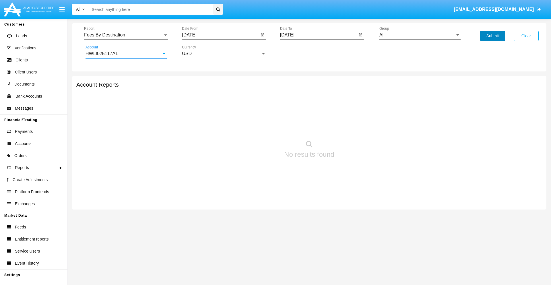
click at [492, 36] on button "Submit" at bounding box center [492, 36] width 25 height 10
click at [126, 35] on span "Report" at bounding box center [123, 34] width 79 height 5
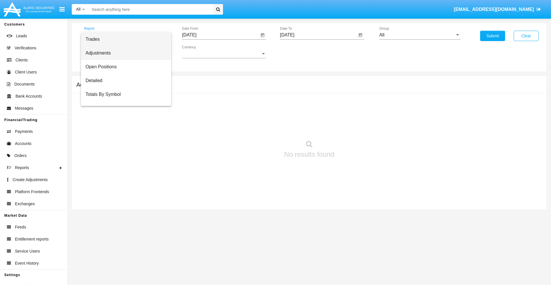
click at [124, 53] on span "Adjustments" at bounding box center [125, 53] width 81 height 14
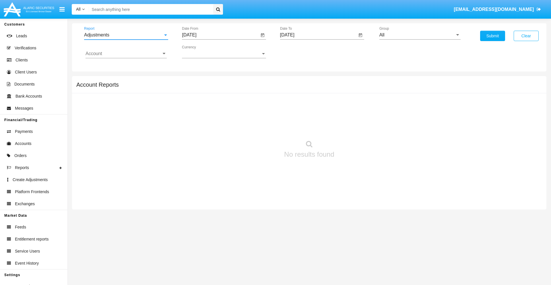
click at [220, 35] on input "[DATE]" at bounding box center [220, 34] width 77 height 5
click at [201, 52] on span "[DATE]" at bounding box center [195, 52] width 13 height 5
click at [256, 127] on div "2025" at bounding box center [256, 127] width 18 height 10
click at [196, 104] on div "SEP" at bounding box center [196, 104] width 18 height 10
click at [191, 99] on div "7" at bounding box center [191, 99] width 10 height 10
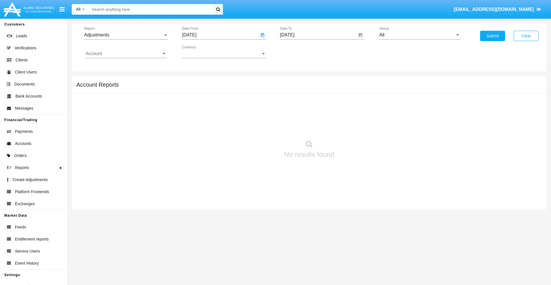
type input "09/07/25"
click at [318, 35] on input "10/06/25" at bounding box center [318, 34] width 77 height 5
click at [299, 52] on span "OCT 2025" at bounding box center [293, 52] width 13 height 5
click at [354, 127] on div "2025" at bounding box center [354, 127] width 18 height 10
click at [313, 104] on div "OCT" at bounding box center [314, 104] width 18 height 10
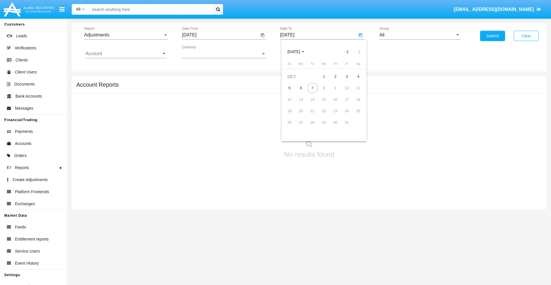
click at [312, 88] on div "7" at bounding box center [312, 88] width 10 height 10
type input "10/07/25"
click at [420, 35] on input "All" at bounding box center [419, 34] width 81 height 5
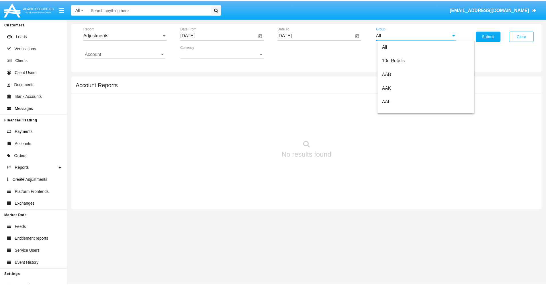
scroll to position [128, 0]
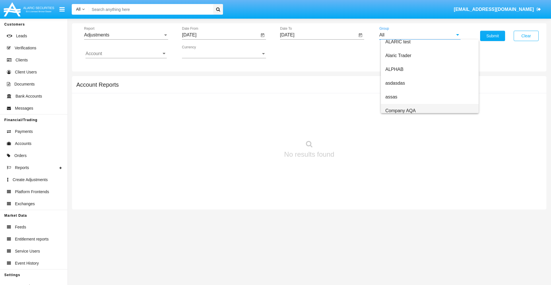
click at [400, 110] on span "Company AQA" at bounding box center [400, 110] width 30 height 5
type input "Company AQA"
click at [126, 54] on input "Account" at bounding box center [125, 53] width 81 height 5
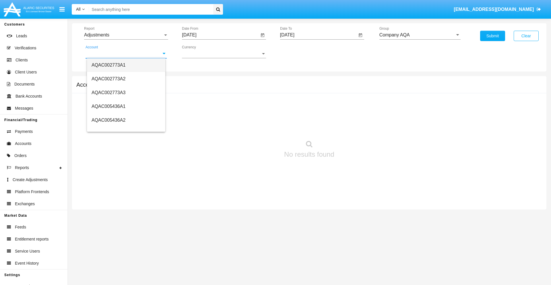
click at [108, 65] on span "AQAC002773A1" at bounding box center [108, 65] width 34 height 5
type input "AQAC002773A1"
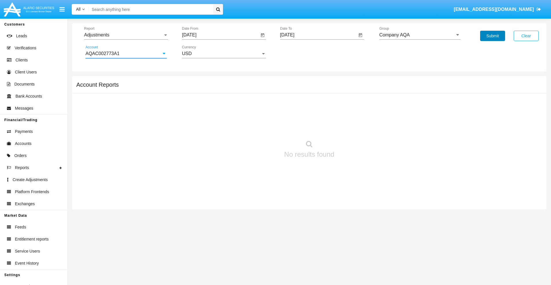
click at [492, 36] on button "Submit" at bounding box center [492, 36] width 25 height 10
click at [126, 35] on span "Report" at bounding box center [123, 34] width 79 height 5
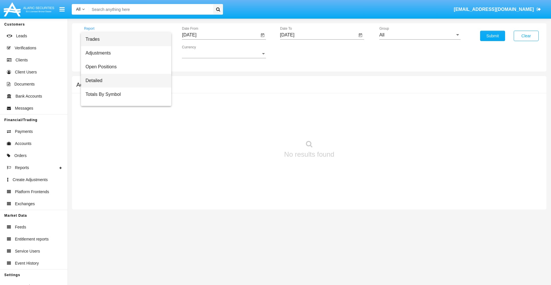
click at [124, 81] on span "Detailed" at bounding box center [125, 81] width 81 height 14
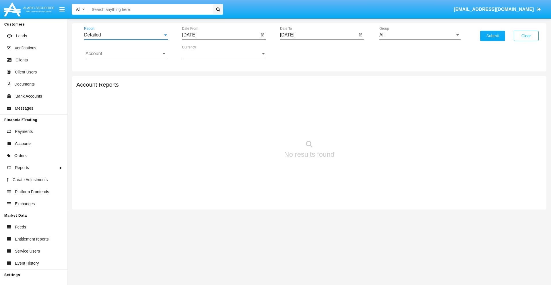
click at [220, 35] on input "[DATE]" at bounding box center [220, 34] width 77 height 5
click at [201, 52] on span "[DATE]" at bounding box center [195, 52] width 13 height 5
click at [256, 127] on div "2025" at bounding box center [256, 127] width 18 height 10
click at [196, 104] on div "SEP" at bounding box center [196, 104] width 18 height 10
click at [260, 122] on div "27" at bounding box center [260, 122] width 10 height 10
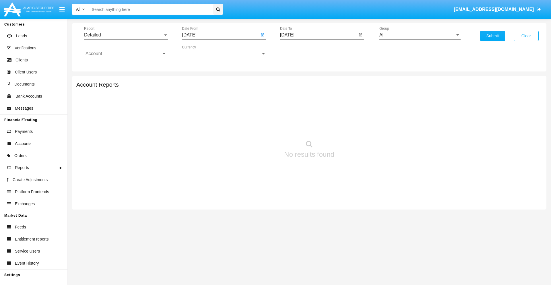
type input "[DATE]"
click at [318, 35] on input "[DATE]" at bounding box center [318, 34] width 77 height 5
click at [299, 52] on span "[DATE]" at bounding box center [293, 52] width 13 height 5
click at [354, 127] on div "2025" at bounding box center [354, 127] width 18 height 10
click at [313, 104] on div "OCT" at bounding box center [314, 104] width 18 height 10
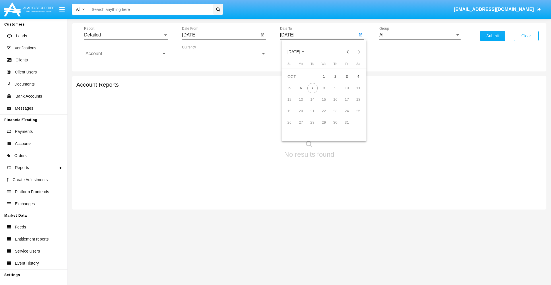
click at [312, 88] on div "7" at bounding box center [312, 88] width 10 height 10
type input "[DATE]"
click at [420, 35] on input "All" at bounding box center [419, 34] width 81 height 5
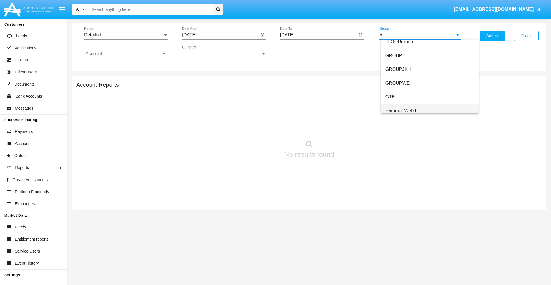
click at [403, 110] on span "Hammer Web Lite" at bounding box center [403, 110] width 37 height 5
type input "Hammer Web Lite"
click at [126, 54] on input "Account" at bounding box center [125, 53] width 81 height 5
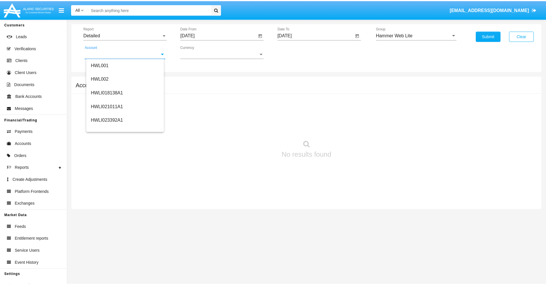
scroll to position [87, 0]
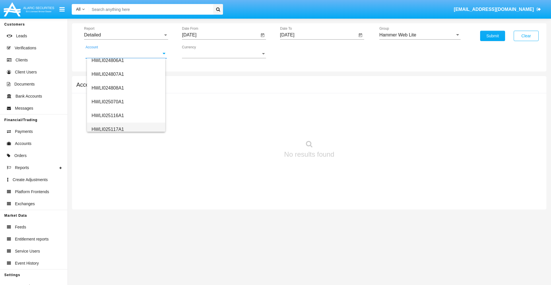
click at [107, 129] on span "HWLI025117A1" at bounding box center [107, 129] width 32 height 5
type input "HWLI025117A1"
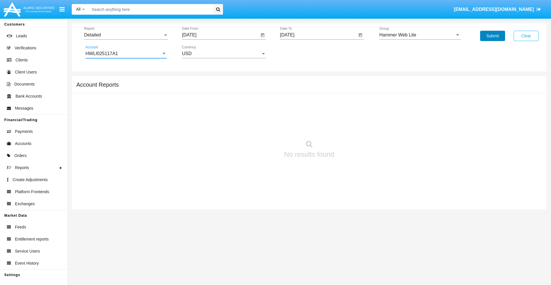
click at [492, 36] on button "Submit" at bounding box center [492, 36] width 25 height 10
click at [126, 35] on span "Report" at bounding box center [123, 34] width 79 height 5
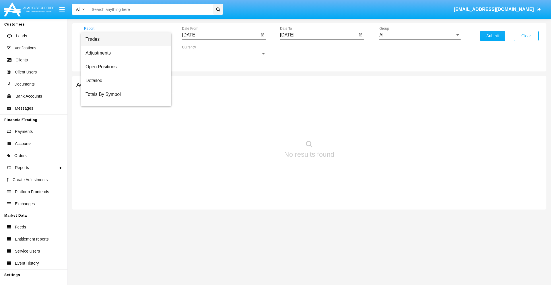
click at [124, 129] on span "Fees By Destination" at bounding box center [125, 136] width 81 height 14
click at [220, 35] on input "[DATE]" at bounding box center [220, 34] width 77 height 5
click at [201, 52] on span "[DATE]" at bounding box center [195, 52] width 13 height 5
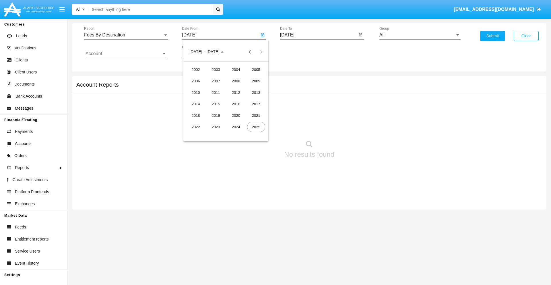
click at [256, 127] on div "2025" at bounding box center [256, 127] width 18 height 10
click at [236, 92] on div "[DATE]" at bounding box center [236, 92] width 18 height 10
click at [203, 99] on div "7" at bounding box center [203, 99] width 10 height 10
type input "07/07/25"
click at [318, 35] on input "[DATE]" at bounding box center [318, 34] width 77 height 5
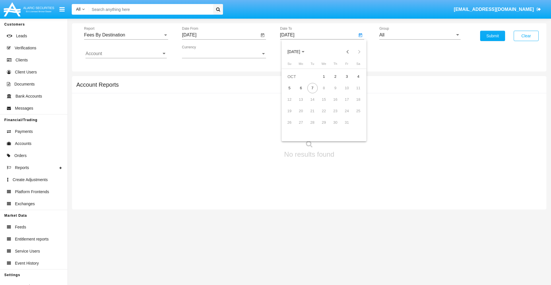
click at [299, 52] on span "[DATE]" at bounding box center [293, 52] width 13 height 5
click at [354, 127] on div "2025" at bounding box center [354, 127] width 18 height 10
click at [313, 104] on div "OCT" at bounding box center [314, 104] width 18 height 10
click at [312, 88] on div "7" at bounding box center [312, 88] width 10 height 10
type input "[DATE]"
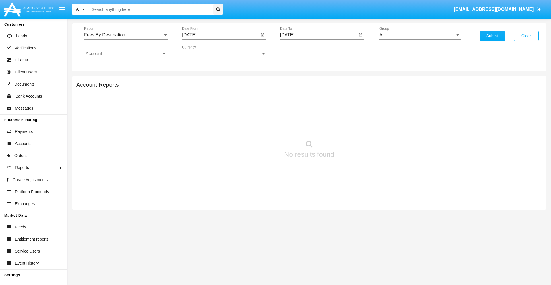
click at [420, 35] on input "All" at bounding box center [419, 34] width 81 height 5
click at [403, 110] on span "Hammer Web Lite" at bounding box center [403, 110] width 37 height 5
type input "Hammer Web Lite"
click at [126, 54] on input "Account" at bounding box center [125, 53] width 81 height 5
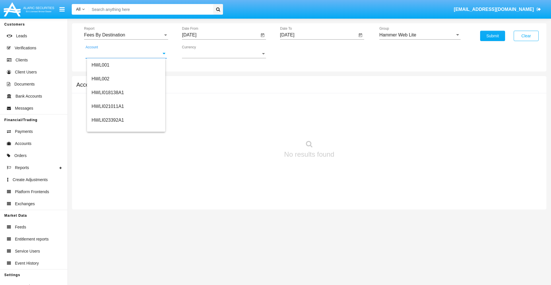
scroll to position [87, 0]
click at [107, 129] on span "HWLI025117A1" at bounding box center [107, 129] width 32 height 5
type input "HWLI025117A1"
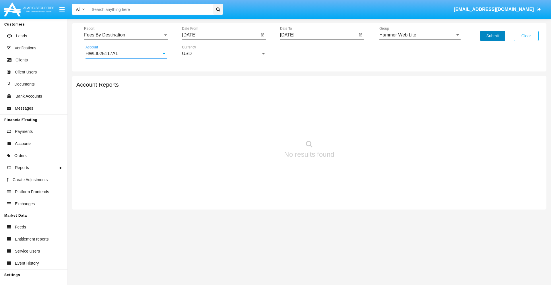
click at [492, 36] on button "Submit" at bounding box center [492, 36] width 25 height 10
click at [126, 35] on span "Report" at bounding box center [123, 34] width 79 height 5
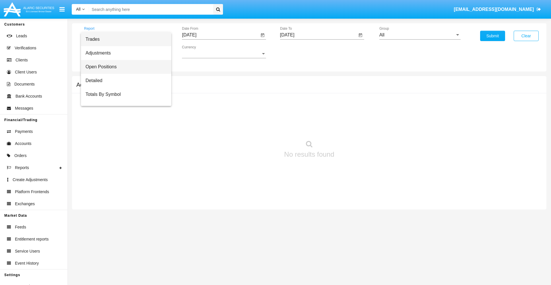
click at [124, 67] on span "Open Positions" at bounding box center [125, 67] width 81 height 14
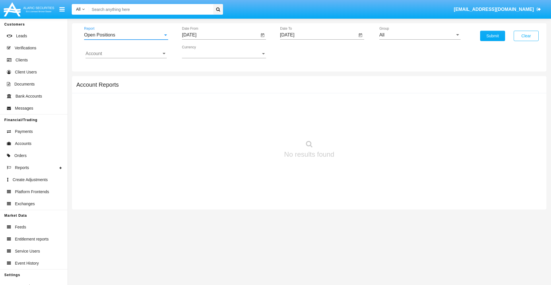
click at [220, 35] on input "[DATE]" at bounding box center [220, 34] width 77 height 5
click at [201, 52] on span "[DATE]" at bounding box center [195, 52] width 13 height 5
click at [256, 127] on div "2025" at bounding box center [256, 127] width 18 height 10
click at [196, 104] on div "SEP" at bounding box center [196, 104] width 18 height 10
click at [191, 99] on div "7" at bounding box center [191, 99] width 10 height 10
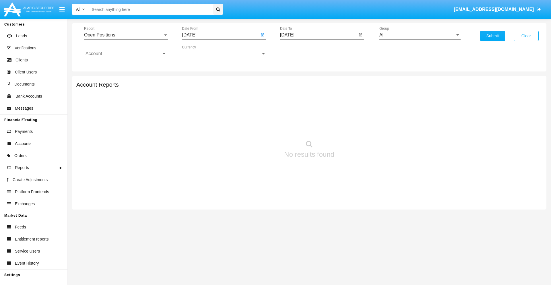
type input "[DATE]"
click at [318, 35] on input "[DATE]" at bounding box center [318, 34] width 77 height 5
click at [299, 52] on span "[DATE]" at bounding box center [293, 52] width 13 height 5
click at [354, 127] on div "2025" at bounding box center [354, 127] width 18 height 10
click at [313, 104] on div "OCT" at bounding box center [314, 104] width 18 height 10
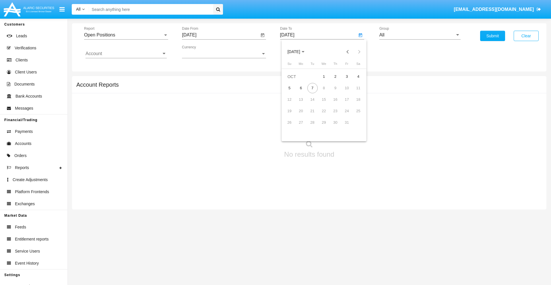
click at [312, 88] on div "7" at bounding box center [312, 88] width 10 height 10
type input "[DATE]"
click at [420, 35] on input "All" at bounding box center [419, 34] width 81 height 5
type input "Hammer Web Lite"
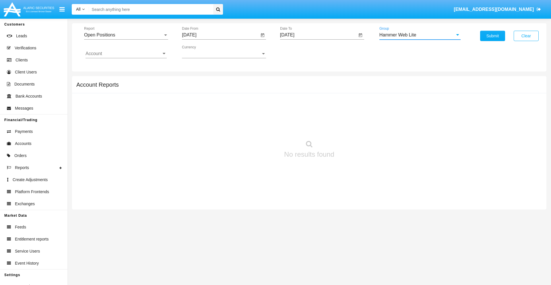
click at [126, 54] on input "Account" at bounding box center [125, 53] width 81 height 5
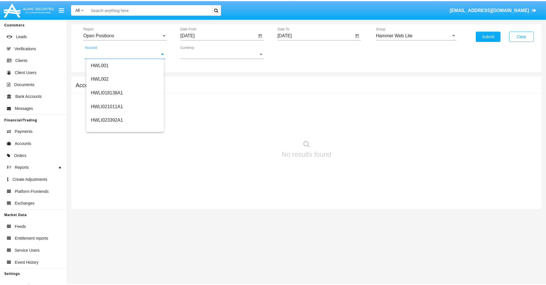
scroll to position [87, 0]
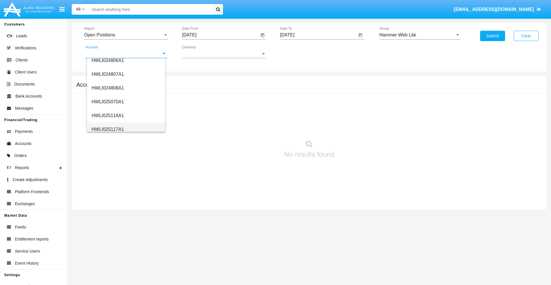
click at [107, 129] on span "HWLI025117A1" at bounding box center [107, 129] width 32 height 5
type input "HWLI025117A1"
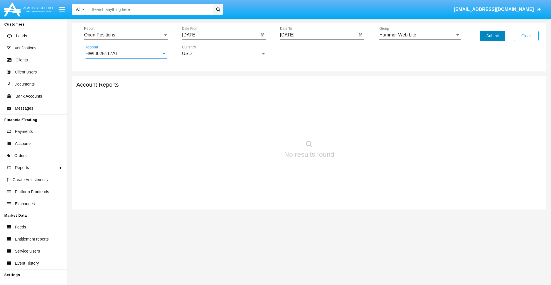
click at [492, 36] on button "Submit" at bounding box center [492, 36] width 25 height 10
click at [126, 35] on span "Report" at bounding box center [123, 34] width 79 height 5
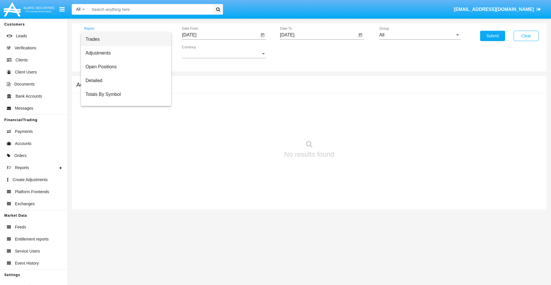
click at [124, 115] on span "Summary By Date" at bounding box center [125, 122] width 81 height 14
click at [220, 35] on input "[DATE]" at bounding box center [220, 34] width 77 height 5
click at [201, 52] on span "[DATE]" at bounding box center [195, 52] width 13 height 5
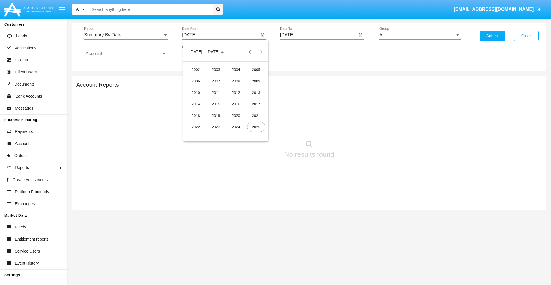
click at [256, 127] on div "2025" at bounding box center [256, 127] width 18 height 10
click at [196, 104] on div "SEP" at bounding box center [196, 104] width 18 height 10
click at [203, 122] on div "22" at bounding box center [203, 122] width 10 height 10
type input "[DATE]"
click at [318, 35] on input "[DATE]" at bounding box center [318, 34] width 77 height 5
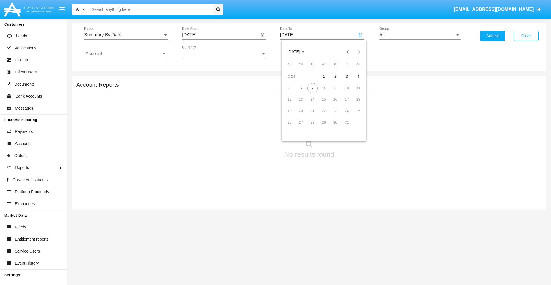
click at [299, 52] on span "[DATE]" at bounding box center [293, 52] width 13 height 5
click at [354, 127] on div "2025" at bounding box center [354, 127] width 18 height 10
click at [313, 104] on div "OCT" at bounding box center [314, 104] width 18 height 10
click at [312, 88] on div "7" at bounding box center [312, 88] width 10 height 10
type input "[DATE]"
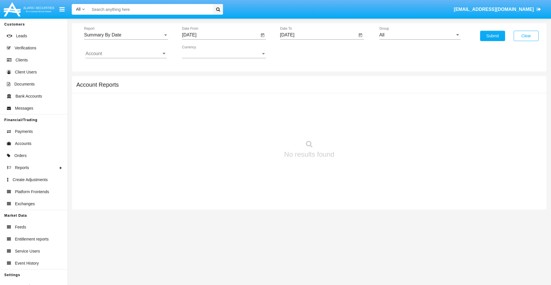
click at [420, 35] on input "All" at bounding box center [419, 34] width 81 height 5
click at [403, 110] on span "Hammer Web Lite" at bounding box center [403, 110] width 37 height 5
type input "Hammer Web Lite"
click at [126, 54] on input "Account" at bounding box center [125, 53] width 81 height 5
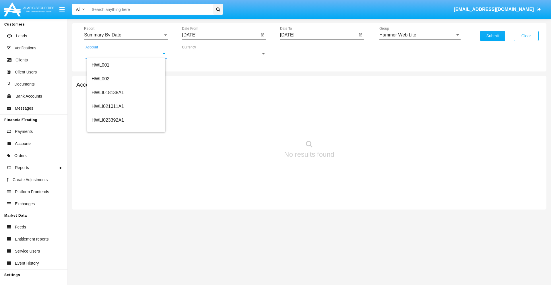
scroll to position [87, 0]
click at [107, 129] on span "HWLI025117A1" at bounding box center [107, 129] width 32 height 5
type input "HWLI025117A1"
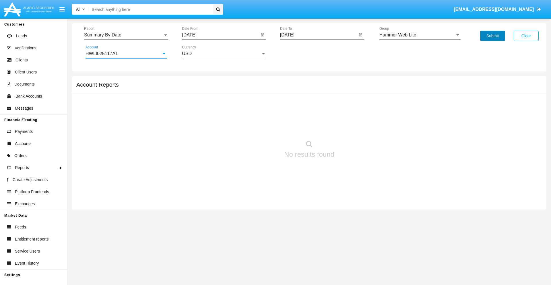
click at [492, 36] on button "Submit" at bounding box center [492, 36] width 25 height 10
click at [126, 35] on span "Report" at bounding box center [123, 34] width 79 height 5
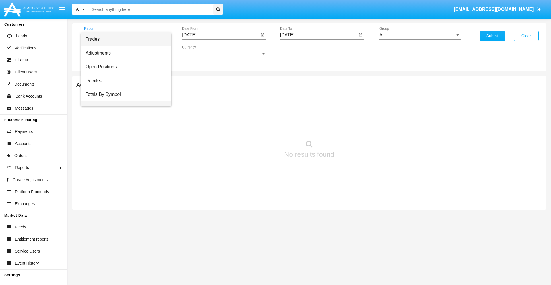
click at [124, 101] on span "Totals By Date" at bounding box center [125, 108] width 81 height 14
click at [220, 35] on input "[DATE]" at bounding box center [220, 34] width 77 height 5
click at [201, 52] on span "[DATE]" at bounding box center [195, 52] width 13 height 5
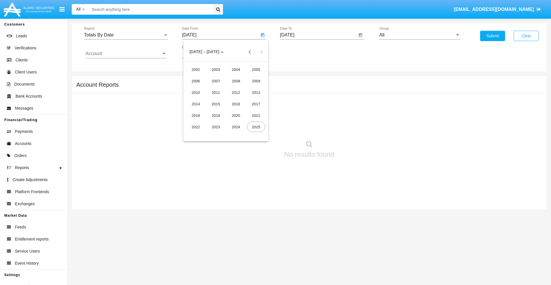
click at [256, 127] on div "2025" at bounding box center [256, 127] width 18 height 10
click at [196, 104] on div "SEP" at bounding box center [196, 104] width 18 height 10
click at [203, 122] on div "22" at bounding box center [203, 122] width 10 height 10
type input "[DATE]"
click at [318, 35] on input "[DATE]" at bounding box center [318, 34] width 77 height 5
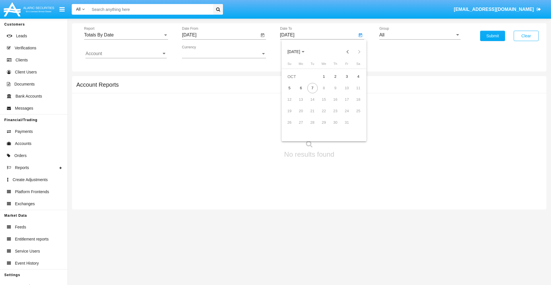
click at [299, 52] on span "[DATE]" at bounding box center [293, 52] width 13 height 5
click at [354, 127] on div "2025" at bounding box center [354, 127] width 18 height 10
click at [313, 104] on div "OCT" at bounding box center [314, 104] width 18 height 10
click at [312, 88] on div "7" at bounding box center [312, 88] width 10 height 10
type input "[DATE]"
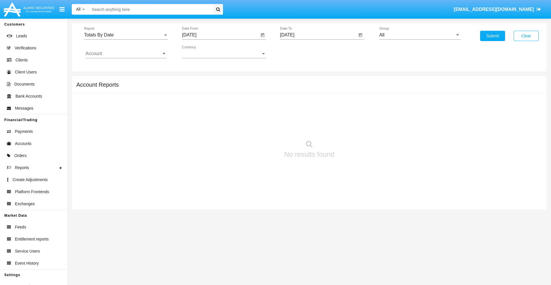
click at [420, 35] on input "All" at bounding box center [419, 34] width 81 height 5
click at [403, 110] on span "Hammer Web Lite" at bounding box center [403, 110] width 37 height 5
type input "Hammer Web Lite"
click at [126, 54] on input "Account" at bounding box center [125, 53] width 81 height 5
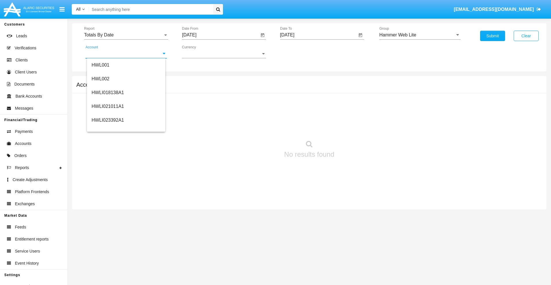
click at [107, 214] on span "HWLI025117A1" at bounding box center [107, 216] width 32 height 5
type input "HWLI025117A1"
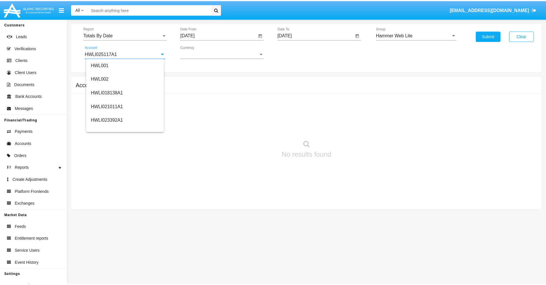
scroll to position [0, 0]
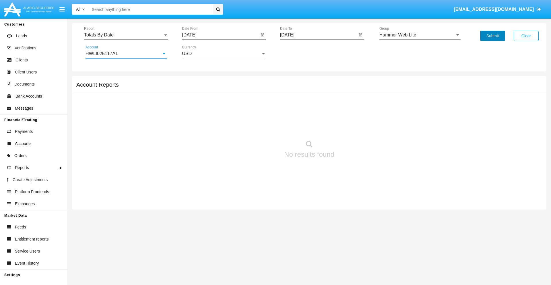
click at [492, 36] on button "Submit" at bounding box center [492, 36] width 25 height 10
click at [126, 35] on span "Report" at bounding box center [123, 34] width 79 height 5
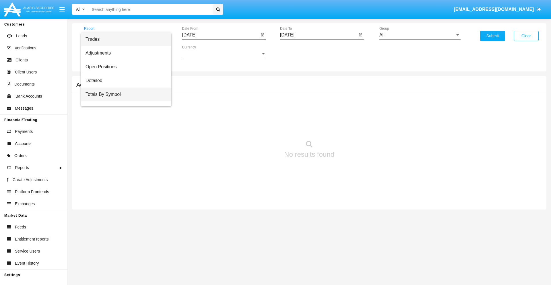
click at [124, 94] on span "Totals By Symbol" at bounding box center [125, 94] width 81 height 14
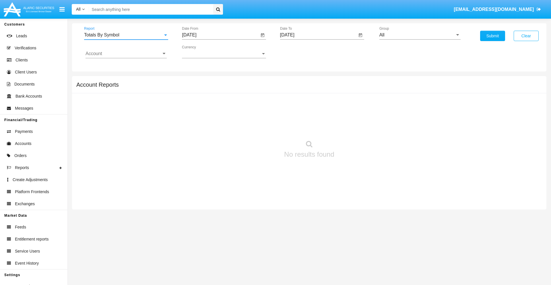
click at [220, 35] on input "[DATE]" at bounding box center [220, 34] width 77 height 5
click at [201, 52] on span "[DATE]" at bounding box center [195, 52] width 13 height 5
click at [256, 127] on div "2025" at bounding box center [256, 127] width 18 height 10
click at [196, 104] on div "SEP" at bounding box center [196, 104] width 18 height 10
click at [191, 99] on div "7" at bounding box center [191, 99] width 10 height 10
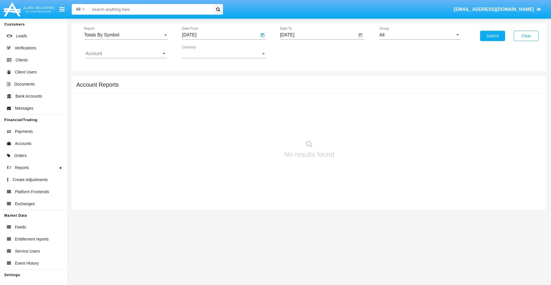
type input "[DATE]"
click at [318, 35] on input "[DATE]" at bounding box center [318, 34] width 77 height 5
click at [299, 52] on span "[DATE]" at bounding box center [293, 52] width 13 height 5
click at [354, 127] on div "2025" at bounding box center [354, 127] width 18 height 10
click at [313, 104] on div "OCT" at bounding box center [314, 104] width 18 height 10
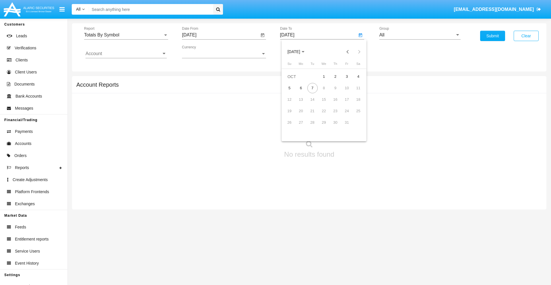
click at [312, 88] on div "7" at bounding box center [312, 88] width 10 height 10
type input "[DATE]"
click at [420, 35] on input "All" at bounding box center [419, 34] width 81 height 5
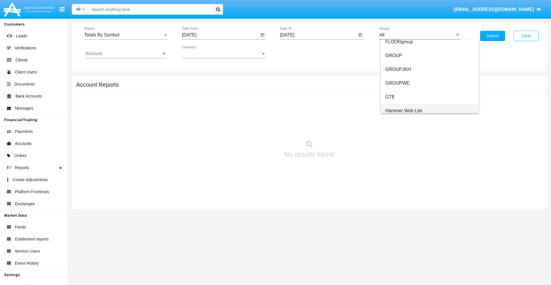
click at [403, 110] on span "Hammer Web Lite" at bounding box center [403, 110] width 37 height 5
type input "Hammer Web Lite"
click at [126, 54] on input "Account" at bounding box center [125, 53] width 81 height 5
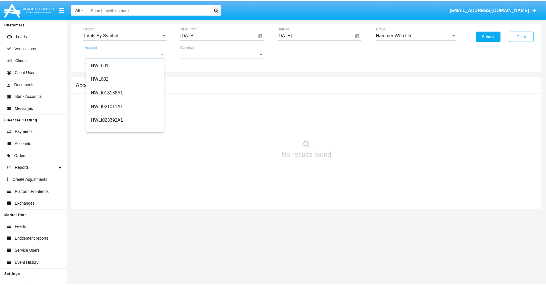
scroll to position [87, 0]
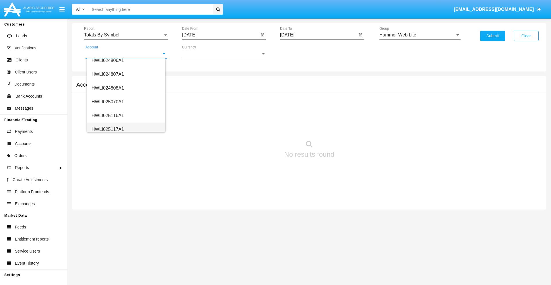
click at [107, 129] on span "HWLI025117A1" at bounding box center [107, 129] width 32 height 5
type input "HWLI025117A1"
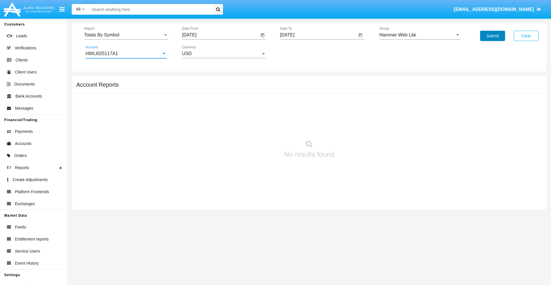
click at [492, 36] on button "Submit" at bounding box center [492, 36] width 25 height 10
click at [126, 35] on span "Report" at bounding box center [123, 34] width 79 height 5
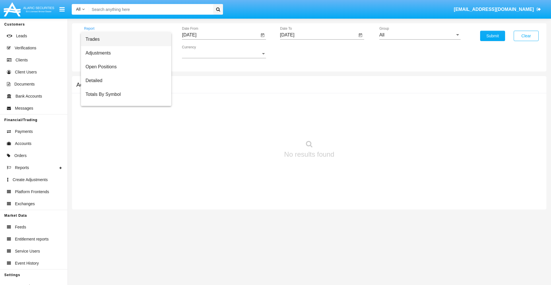
click at [124, 39] on span "Trades" at bounding box center [125, 39] width 81 height 14
click at [220, 35] on input "[DATE]" at bounding box center [220, 34] width 77 height 5
click at [201, 52] on span "OCT 2025" at bounding box center [195, 52] width 13 height 5
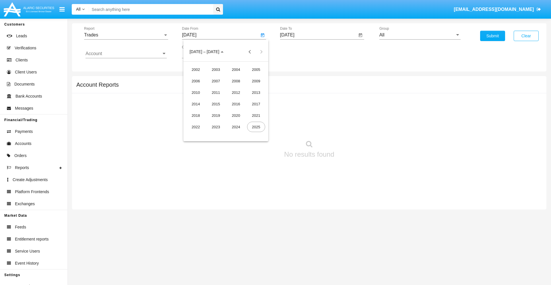
click at [256, 127] on div "2025" at bounding box center [256, 127] width 18 height 10
click at [236, 92] on div "JUL" at bounding box center [236, 92] width 18 height 10
click at [203, 99] on div "7" at bounding box center [203, 99] width 10 height 10
type input "07/07/25"
click at [318, 35] on input "[DATE]" at bounding box center [318, 34] width 77 height 5
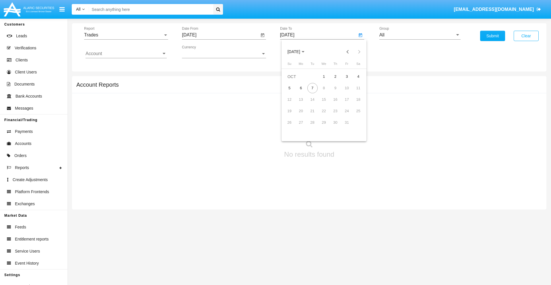
click at [299, 52] on span "OCT 2025" at bounding box center [293, 52] width 13 height 5
click at [354, 127] on div "2025" at bounding box center [354, 127] width 18 height 10
click at [313, 104] on div "OCT" at bounding box center [314, 104] width 18 height 10
click at [312, 88] on div "7" at bounding box center [312, 88] width 10 height 10
type input "10/07/25"
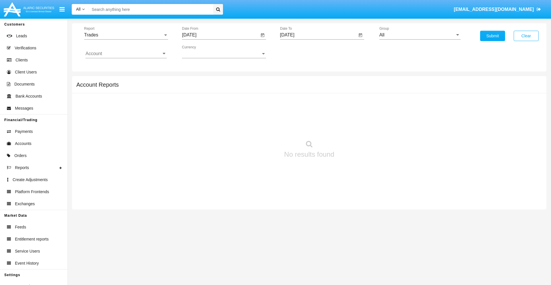
click at [420, 35] on input "All" at bounding box center [419, 34] width 81 height 5
click at [403, 110] on span "Hammer Web Lite" at bounding box center [403, 110] width 37 height 5
type input "Hammer Web Lite"
click at [126, 54] on input "Account" at bounding box center [125, 53] width 81 height 5
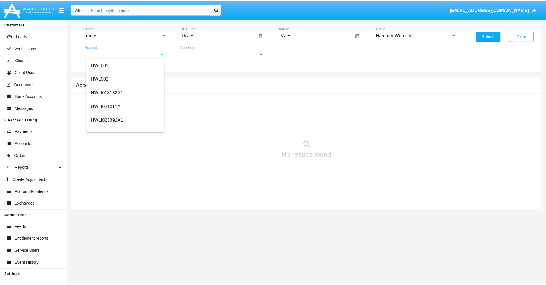
scroll to position [87, 0]
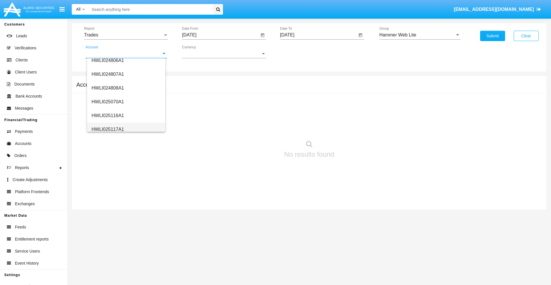
click at [107, 129] on span "HWLI025117A1" at bounding box center [107, 129] width 32 height 5
type input "HWLI025117A1"
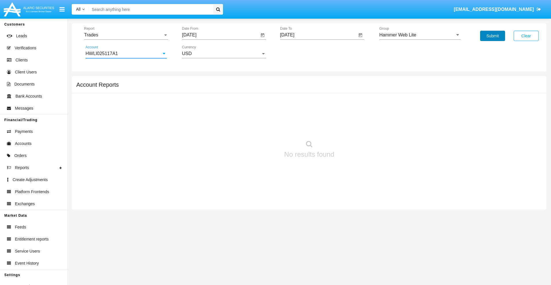
click at [492, 36] on button "Submit" at bounding box center [492, 36] width 25 height 10
click at [126, 35] on span "Report" at bounding box center [123, 34] width 79 height 5
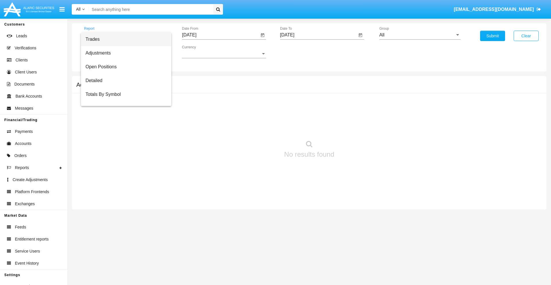
click at [124, 39] on span "Trades" at bounding box center [125, 39] width 81 height 14
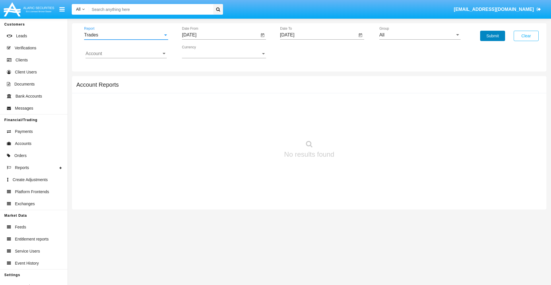
click at [492, 36] on button "Submit" at bounding box center [492, 36] width 25 height 10
click at [126, 35] on span "Report" at bounding box center [123, 34] width 79 height 5
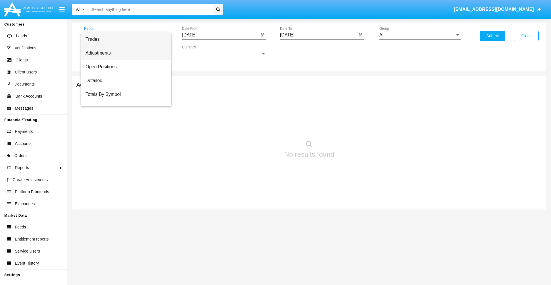
click at [124, 53] on span "Adjustments" at bounding box center [125, 53] width 81 height 14
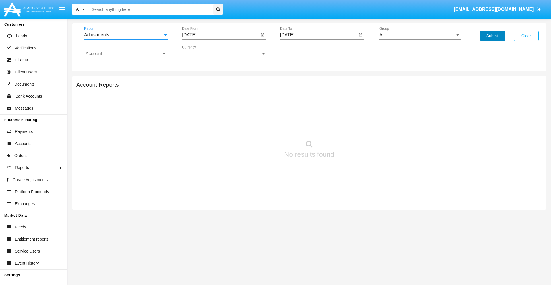
click at [492, 36] on button "Submit" at bounding box center [492, 36] width 25 height 10
click at [126, 35] on span "Report" at bounding box center [123, 34] width 79 height 5
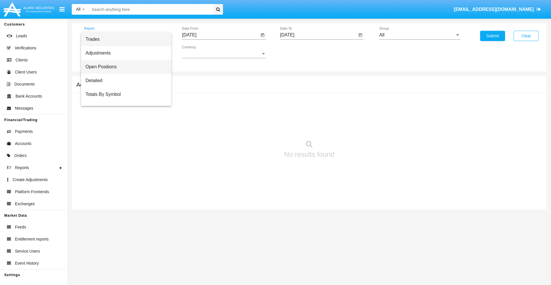
click at [124, 67] on span "Open Positions" at bounding box center [125, 67] width 81 height 14
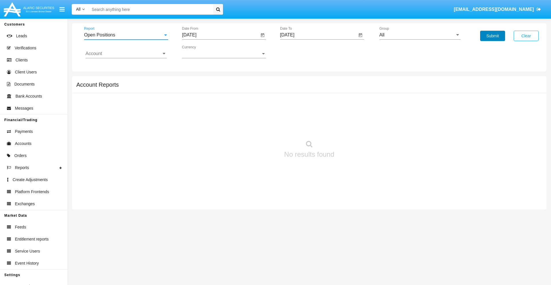
click at [492, 36] on button "Submit" at bounding box center [492, 36] width 25 height 10
click at [126, 35] on span "Report" at bounding box center [123, 34] width 79 height 5
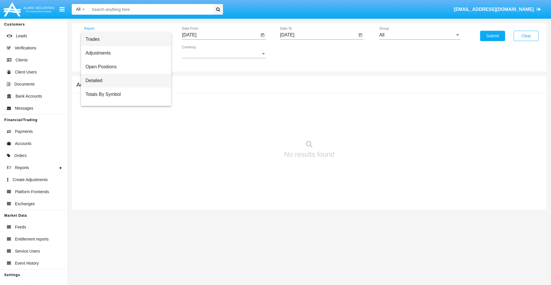
click at [124, 81] on span "Detailed" at bounding box center [125, 81] width 81 height 14
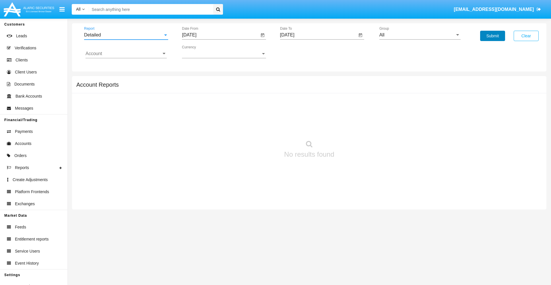
click at [492, 36] on button "Submit" at bounding box center [492, 36] width 25 height 10
click at [126, 35] on span "Report" at bounding box center [123, 34] width 79 height 5
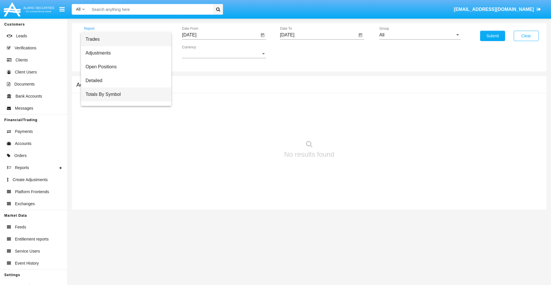
click at [124, 94] on span "Totals By Symbol" at bounding box center [125, 94] width 81 height 14
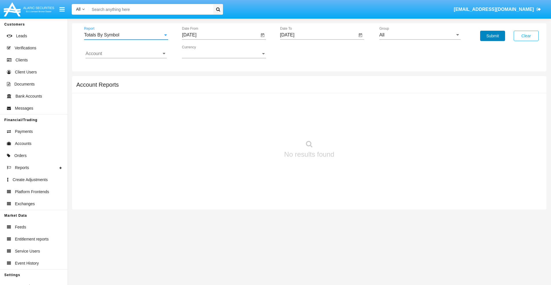
click at [492, 36] on button "Submit" at bounding box center [492, 36] width 25 height 10
click at [126, 35] on span "Report" at bounding box center [123, 34] width 79 height 5
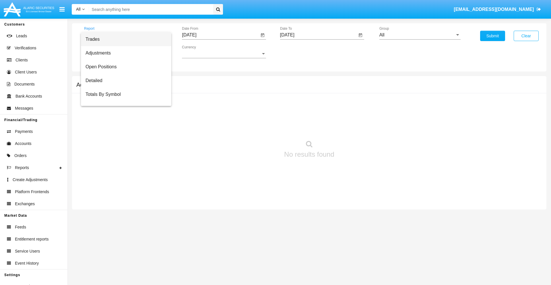
scroll to position [9, 0]
click at [124, 99] on span "Totals By Date" at bounding box center [125, 99] width 81 height 14
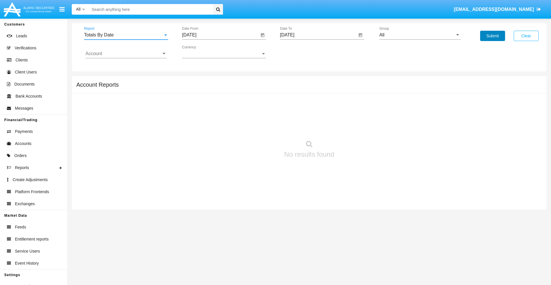
click at [492, 36] on button "Submit" at bounding box center [492, 36] width 25 height 10
click at [126, 35] on span "Report" at bounding box center [123, 34] width 79 height 5
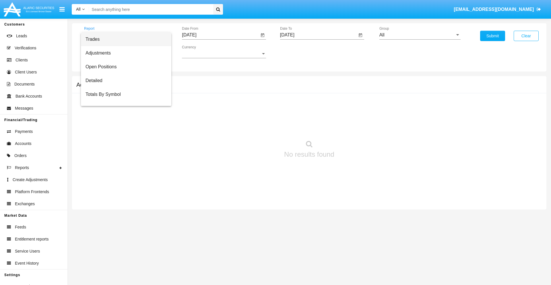
scroll to position [23, 0]
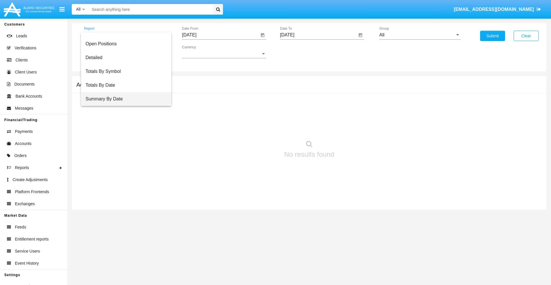
click at [124, 99] on span "Summary By Date" at bounding box center [125, 99] width 81 height 14
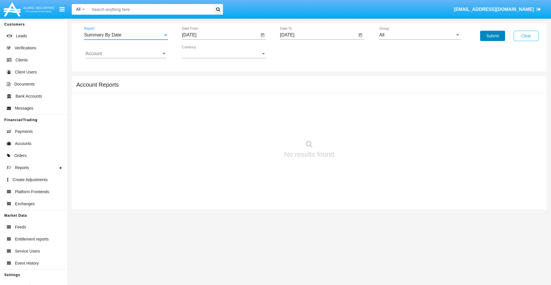
click at [492, 36] on button "Submit" at bounding box center [492, 36] width 25 height 10
